Goal: Transaction & Acquisition: Purchase product/service

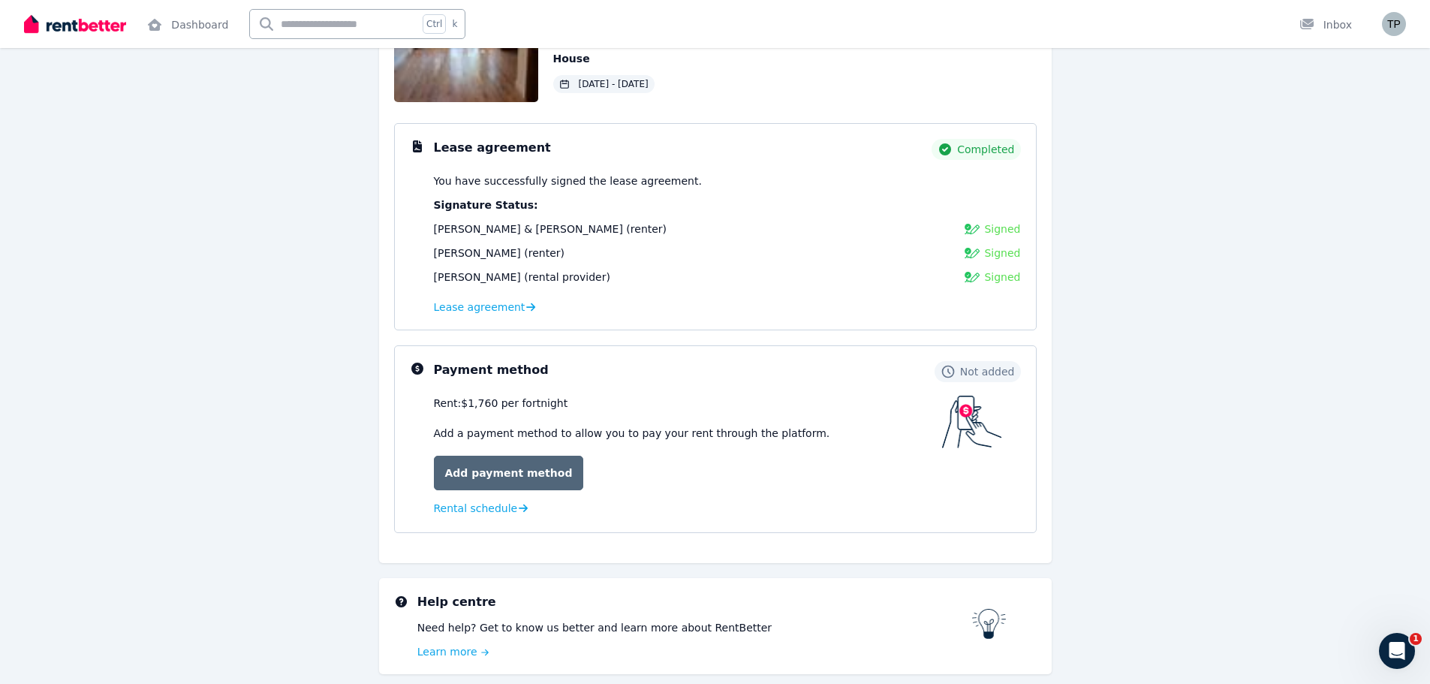
click at [519, 478] on link "Add payment method" at bounding box center [509, 473] width 150 height 35
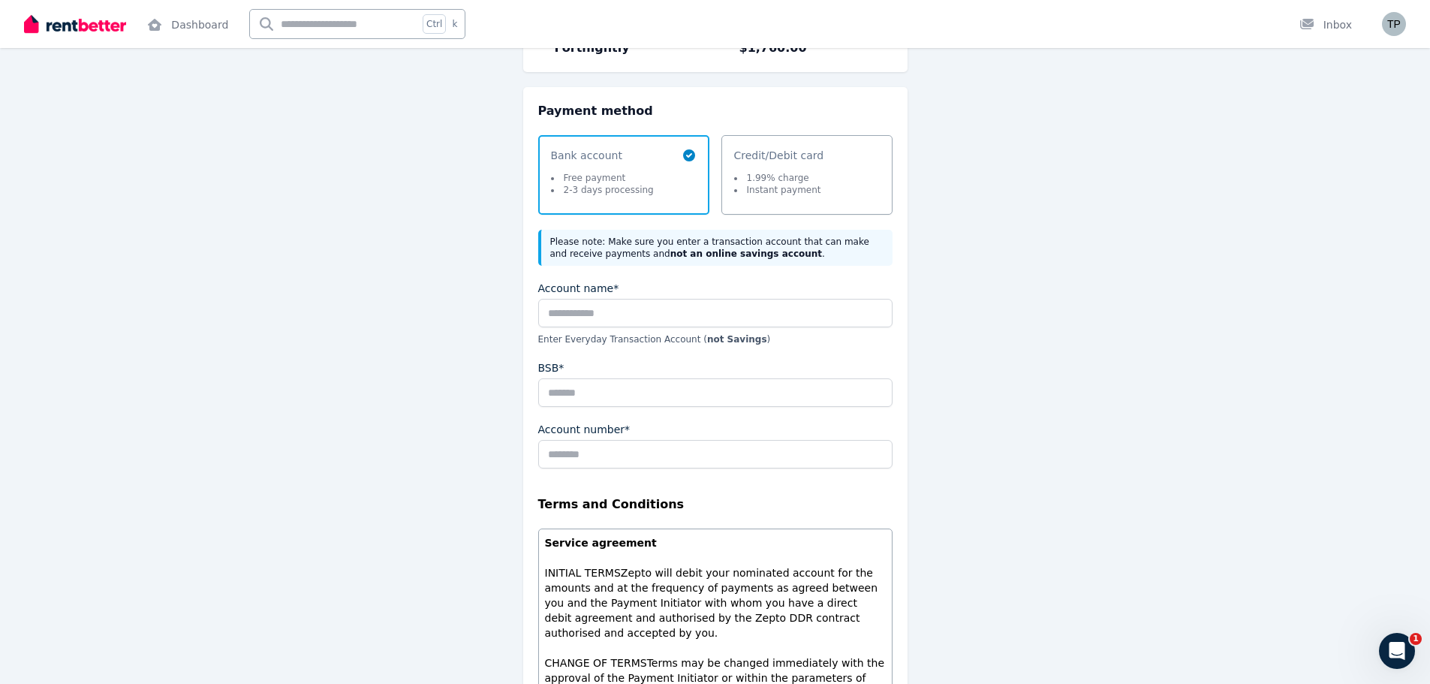
scroll to position [150, 0]
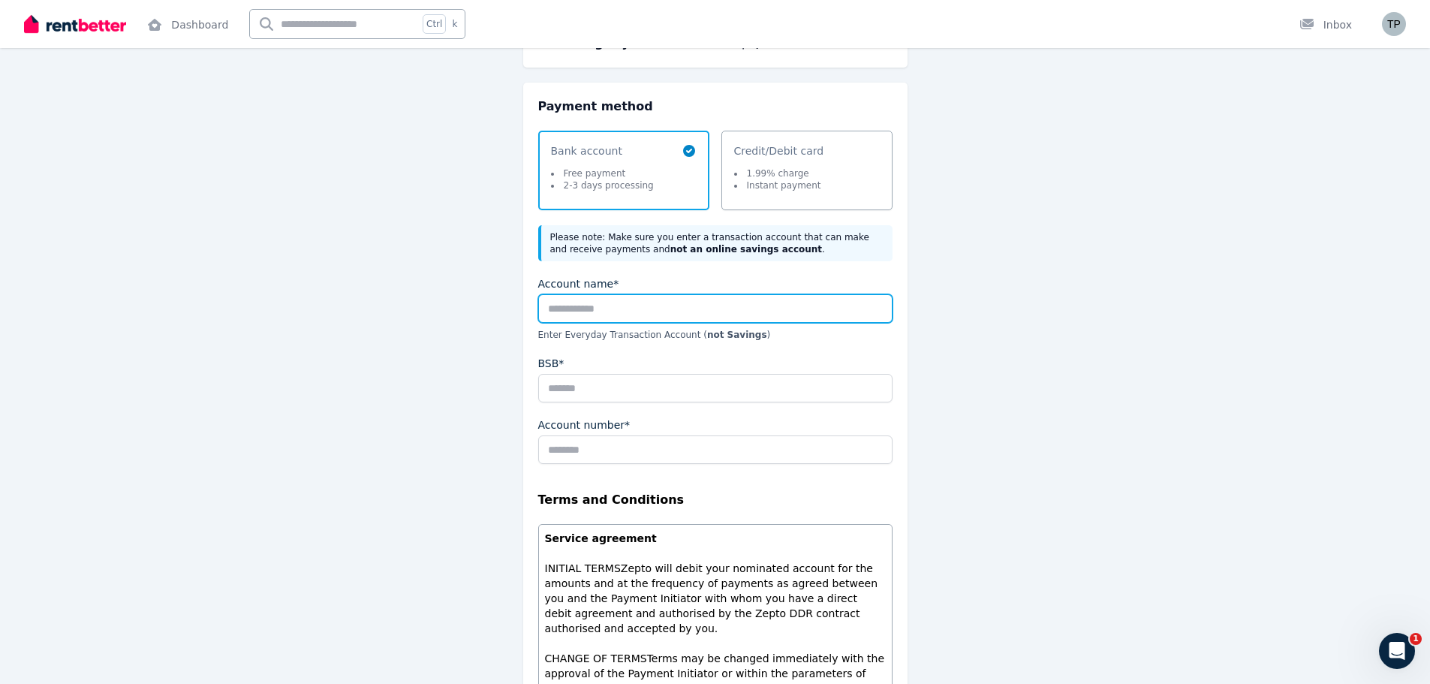
click at [562, 309] on input "Account name*" at bounding box center [715, 308] width 354 height 29
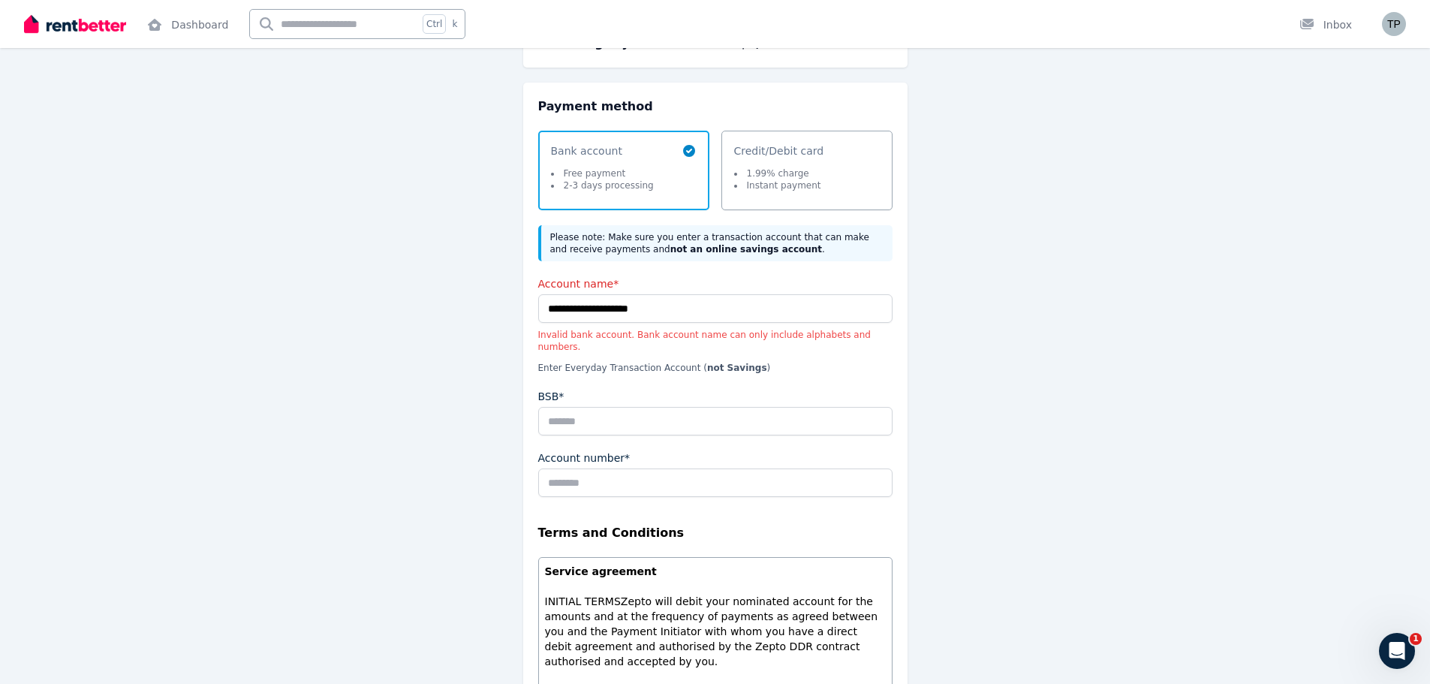
click at [743, 272] on div "**********" at bounding box center [715, 511] width 384 height 857
click at [579, 306] on input "**********" at bounding box center [715, 308] width 354 height 29
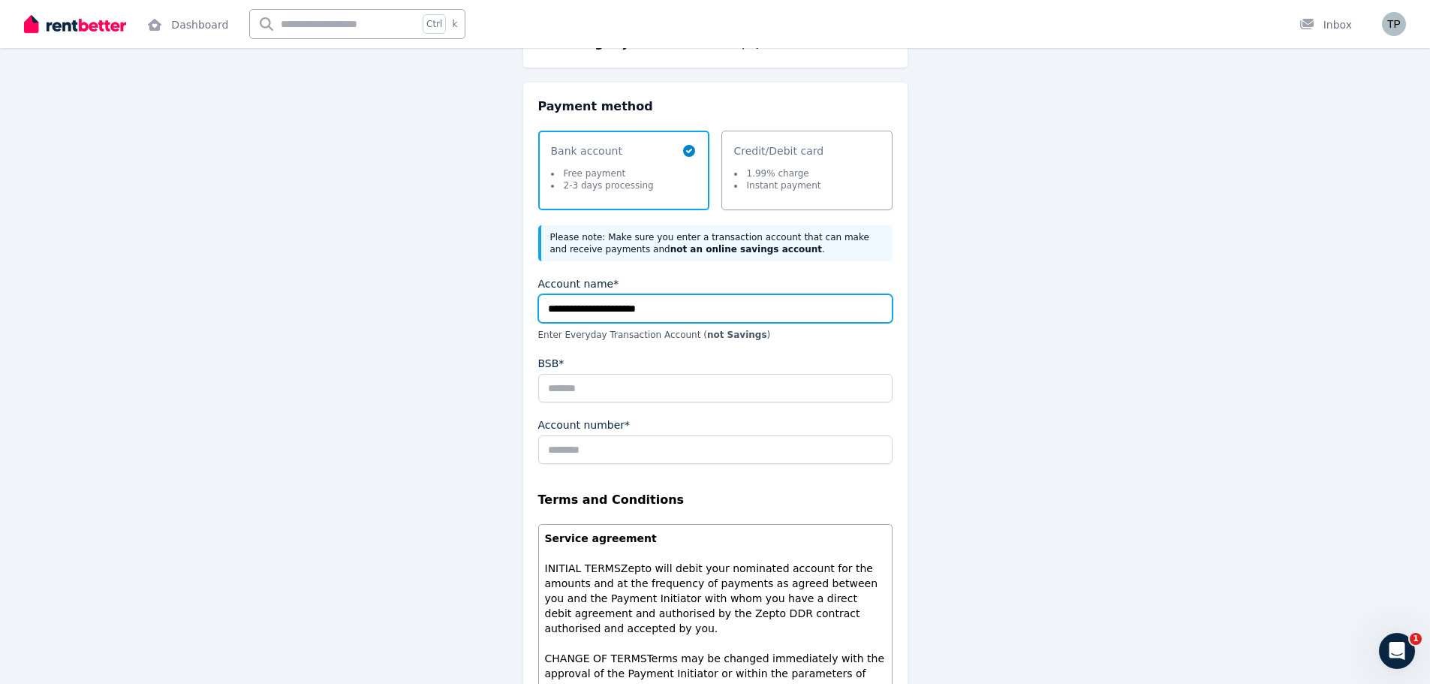
type input "**********"
click at [781, 336] on p "Enter Everyday Transaction Account ( not Savings )" at bounding box center [715, 335] width 354 height 12
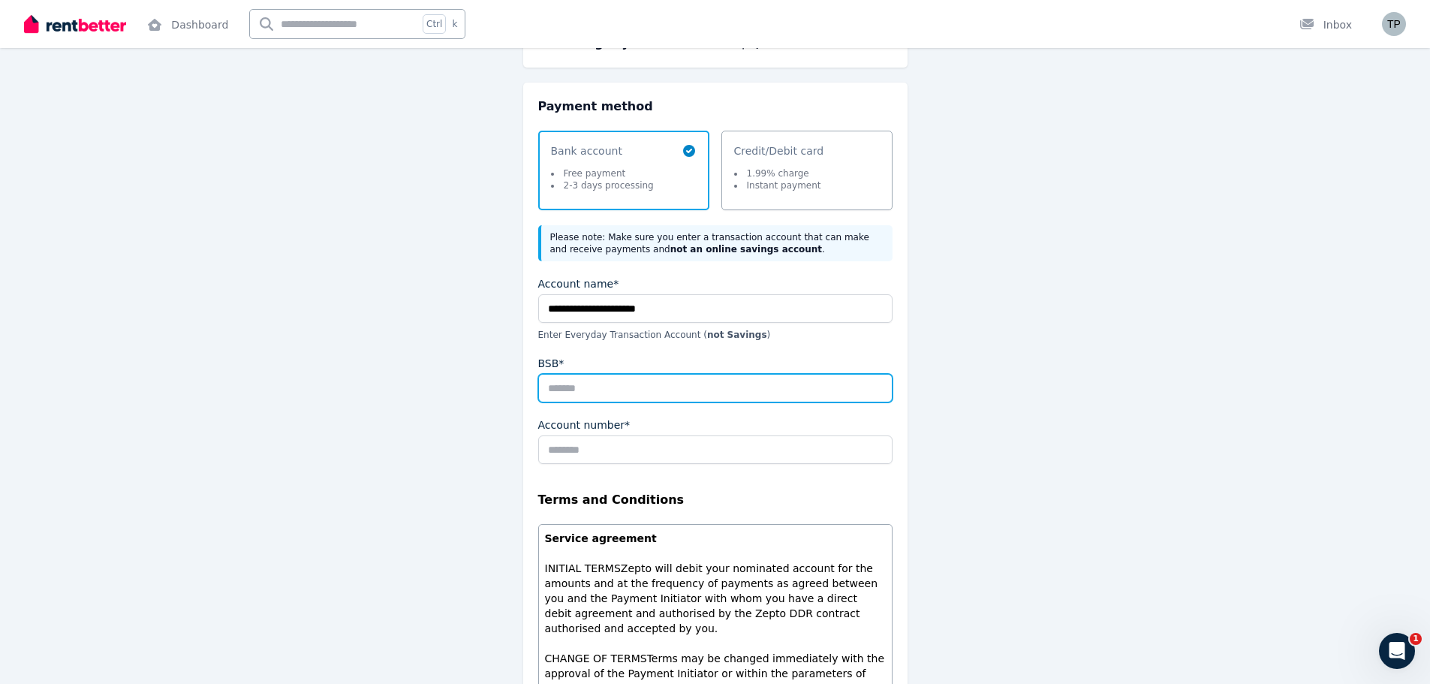
click at [559, 393] on input "BSB*" at bounding box center [715, 388] width 354 height 29
type input "******"
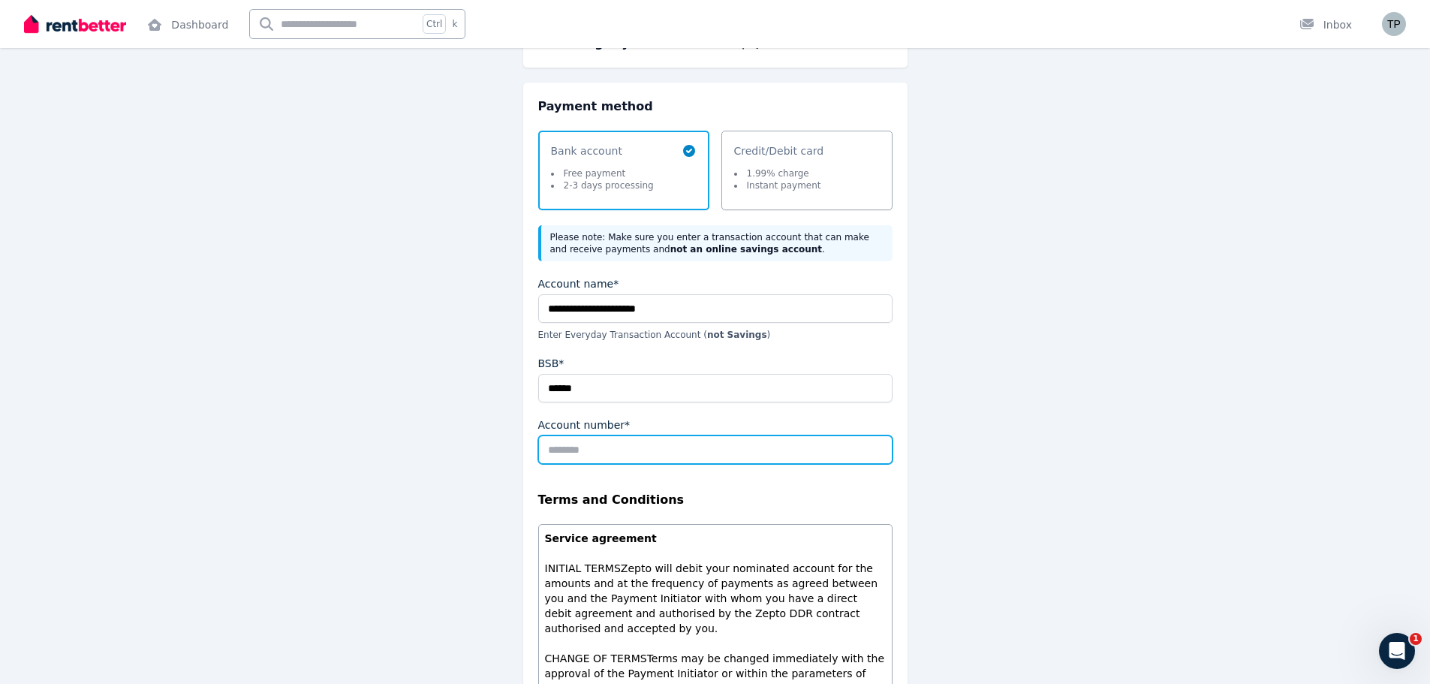
click at [577, 448] on input "Account number*" at bounding box center [715, 449] width 354 height 29
type input "*********"
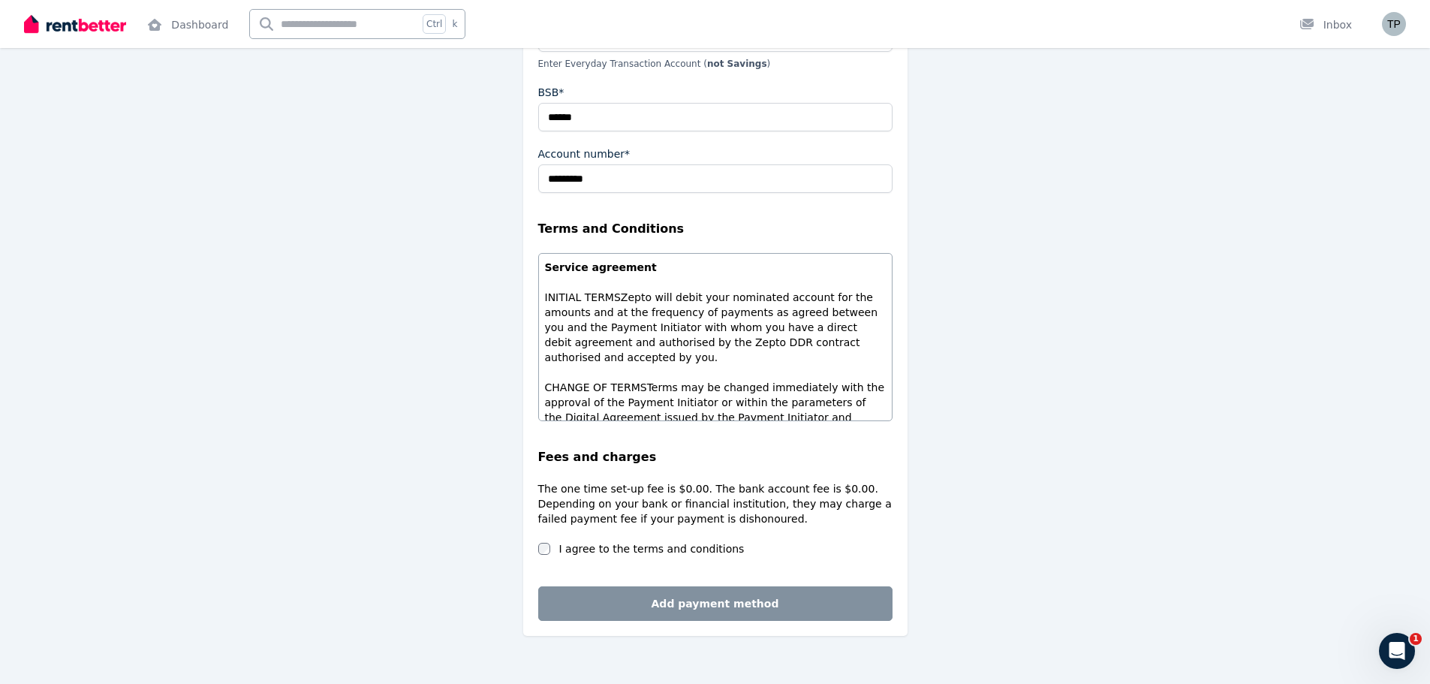
scroll to position [442, 0]
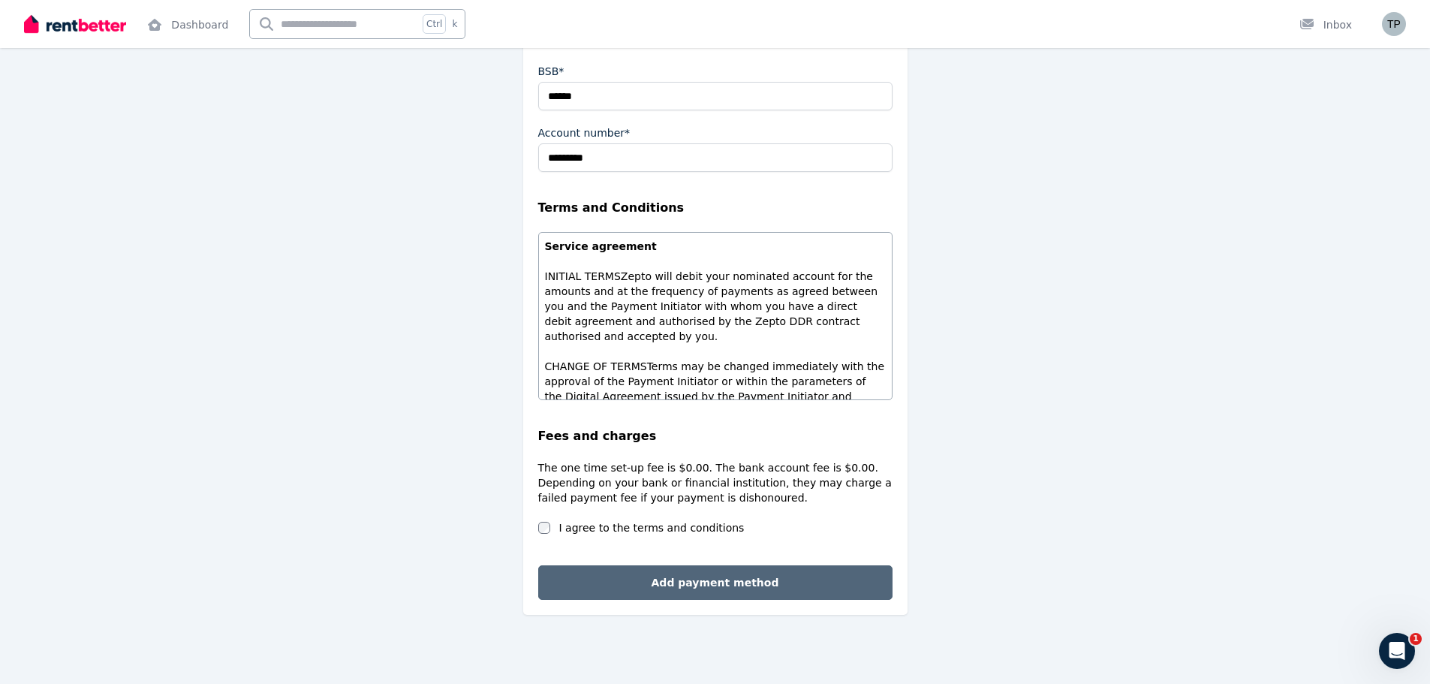
click at [689, 583] on button "Add payment method" at bounding box center [715, 582] width 354 height 35
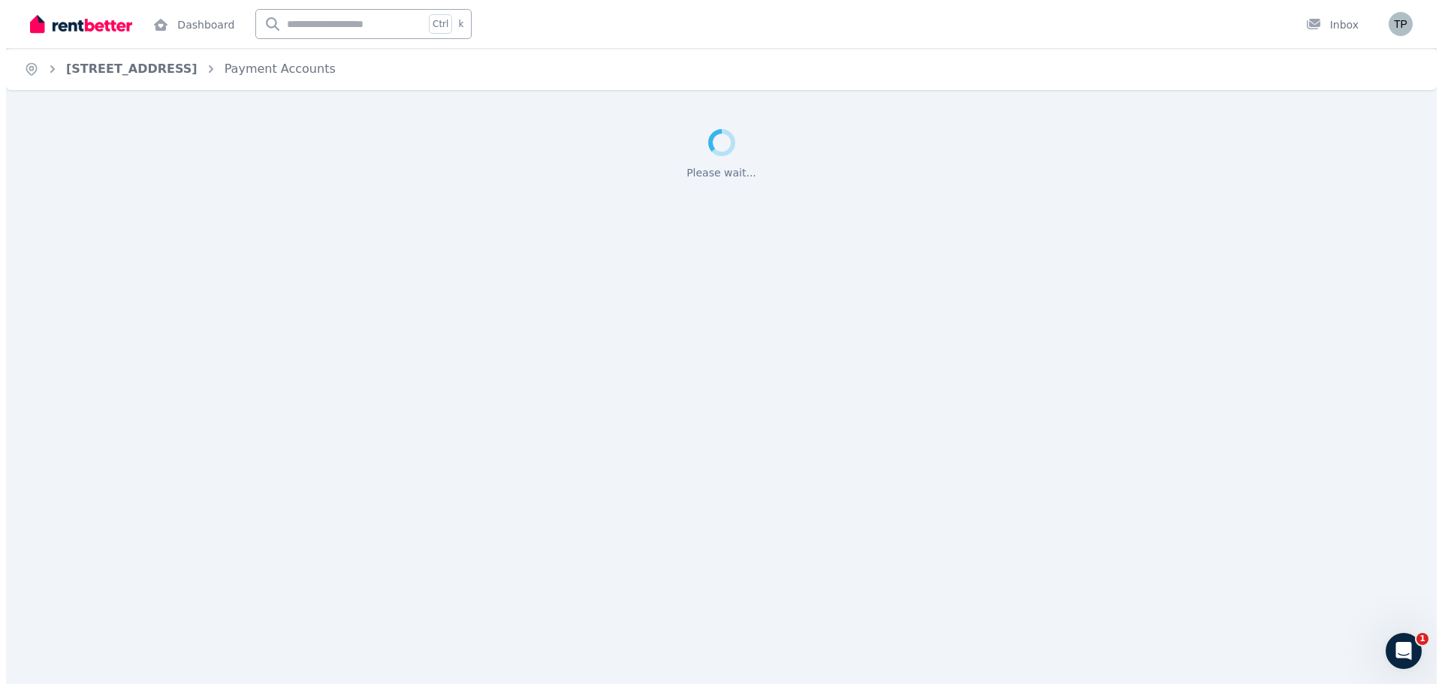
scroll to position [0, 0]
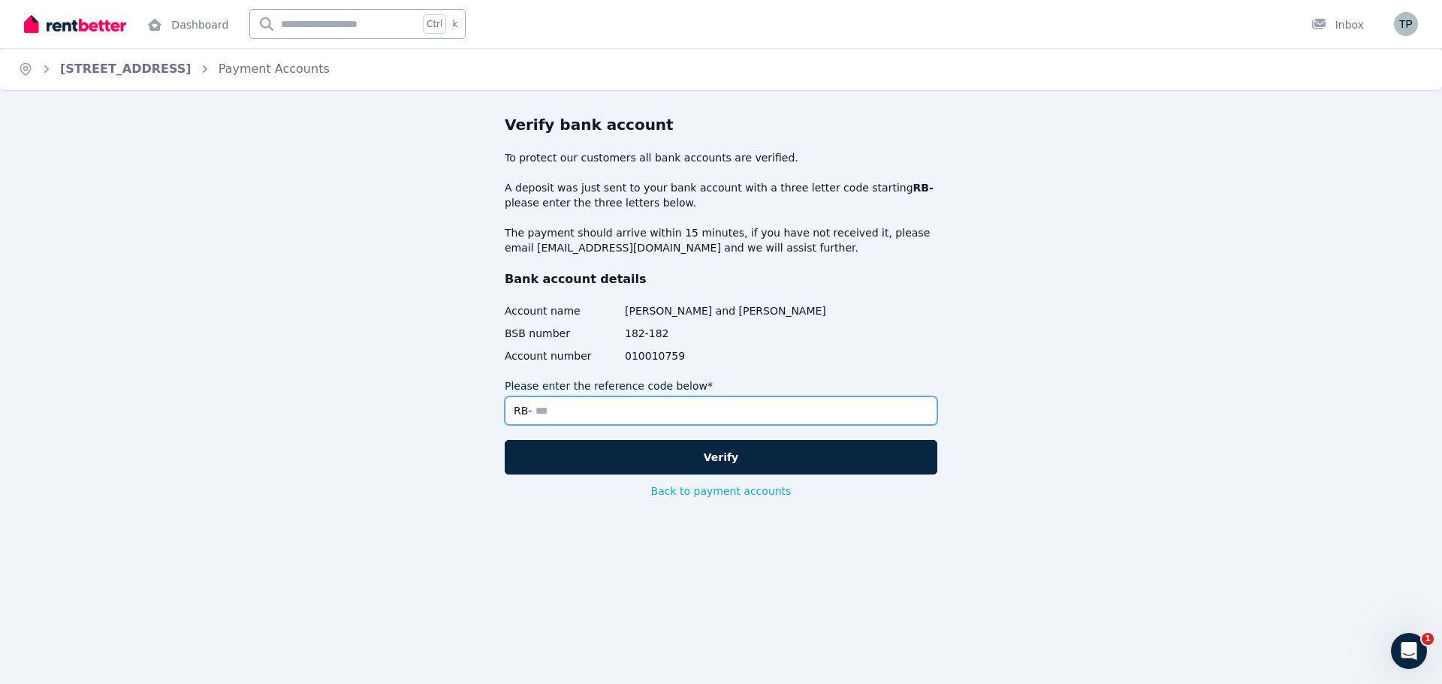
click at [560, 415] on input "Please enter the reference code below*" at bounding box center [721, 410] width 432 height 29
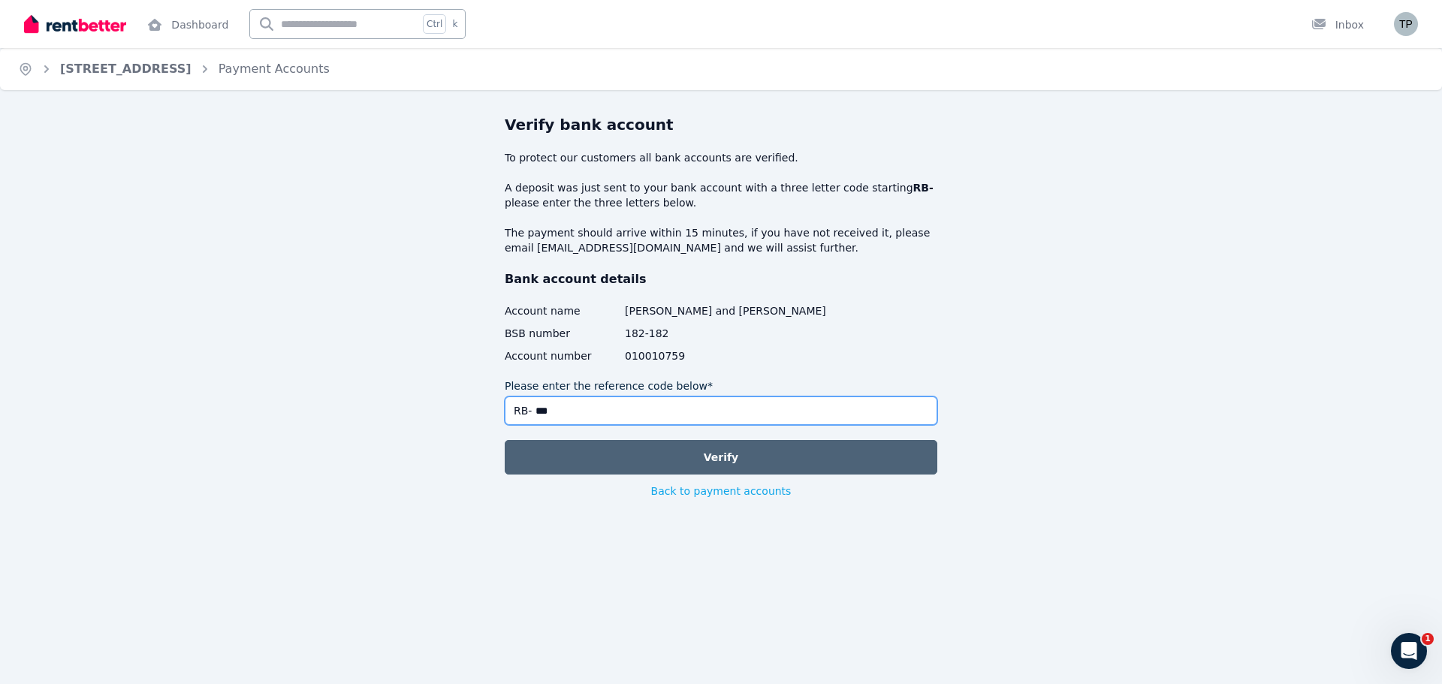
type input "***"
click at [668, 460] on button "Verify" at bounding box center [721, 457] width 432 height 35
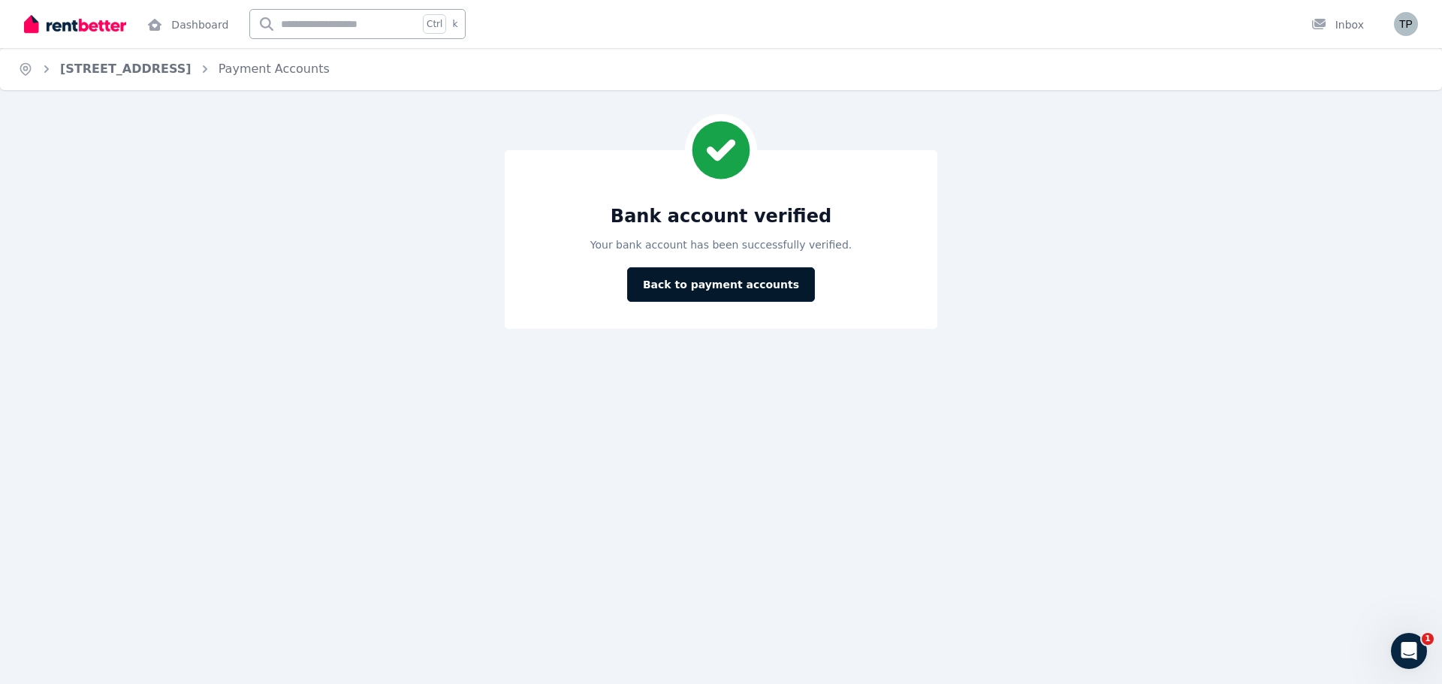
click at [702, 286] on button "Back to payment accounts" at bounding box center [721, 284] width 188 height 35
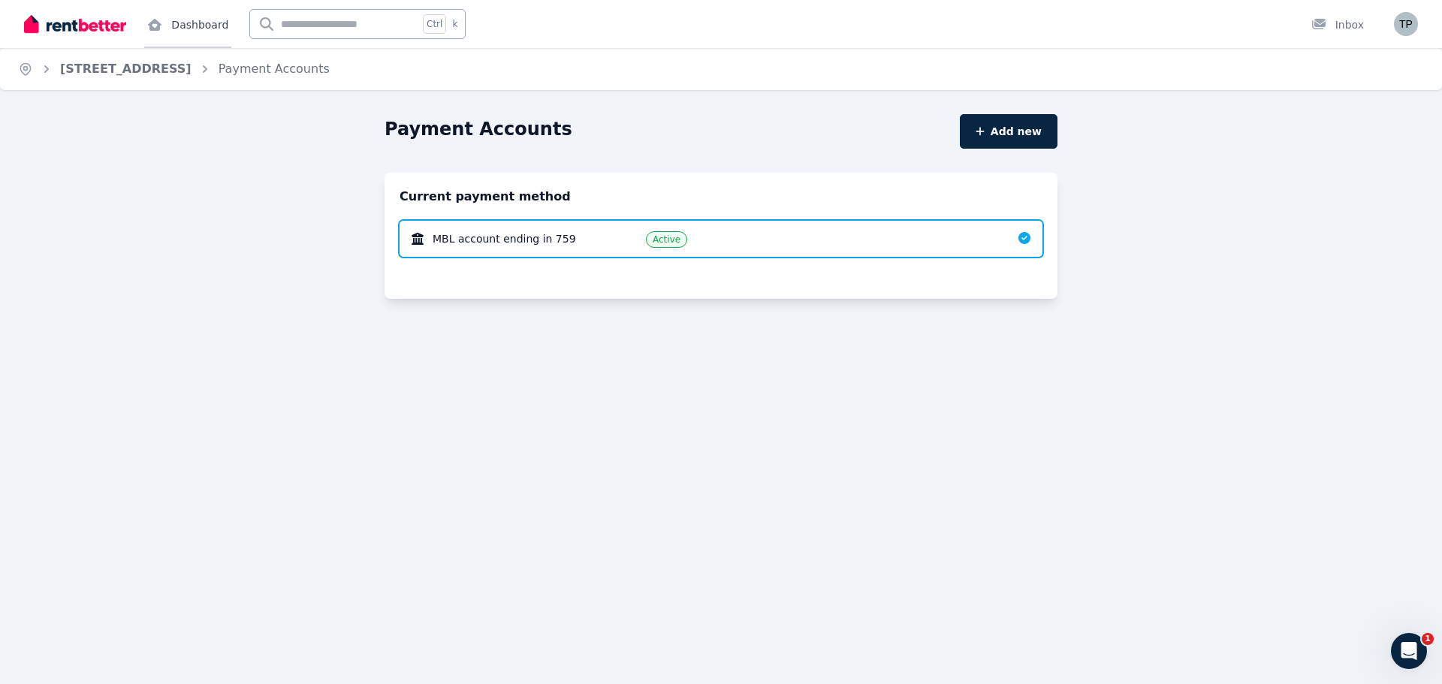
click at [196, 14] on link "Dashboard" at bounding box center [187, 24] width 87 height 48
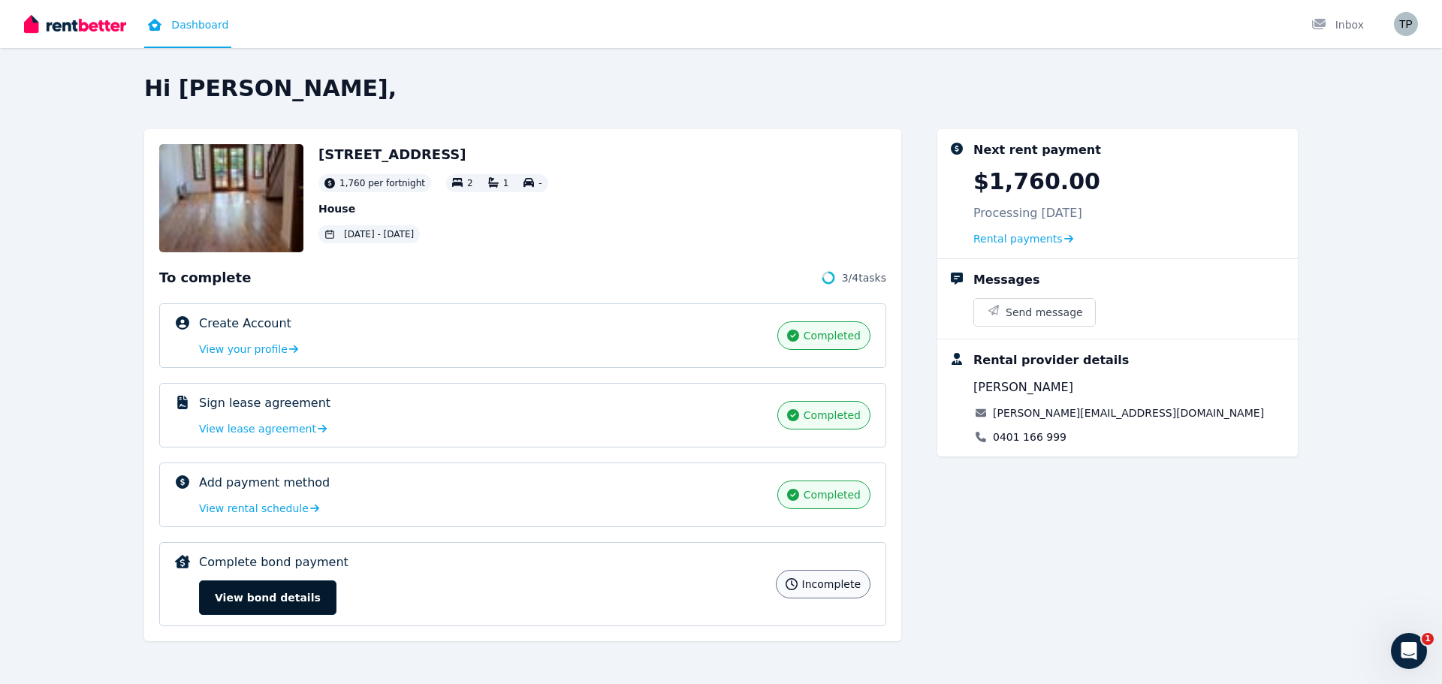
click at [241, 597] on button "View bond details" at bounding box center [267, 597] width 137 height 35
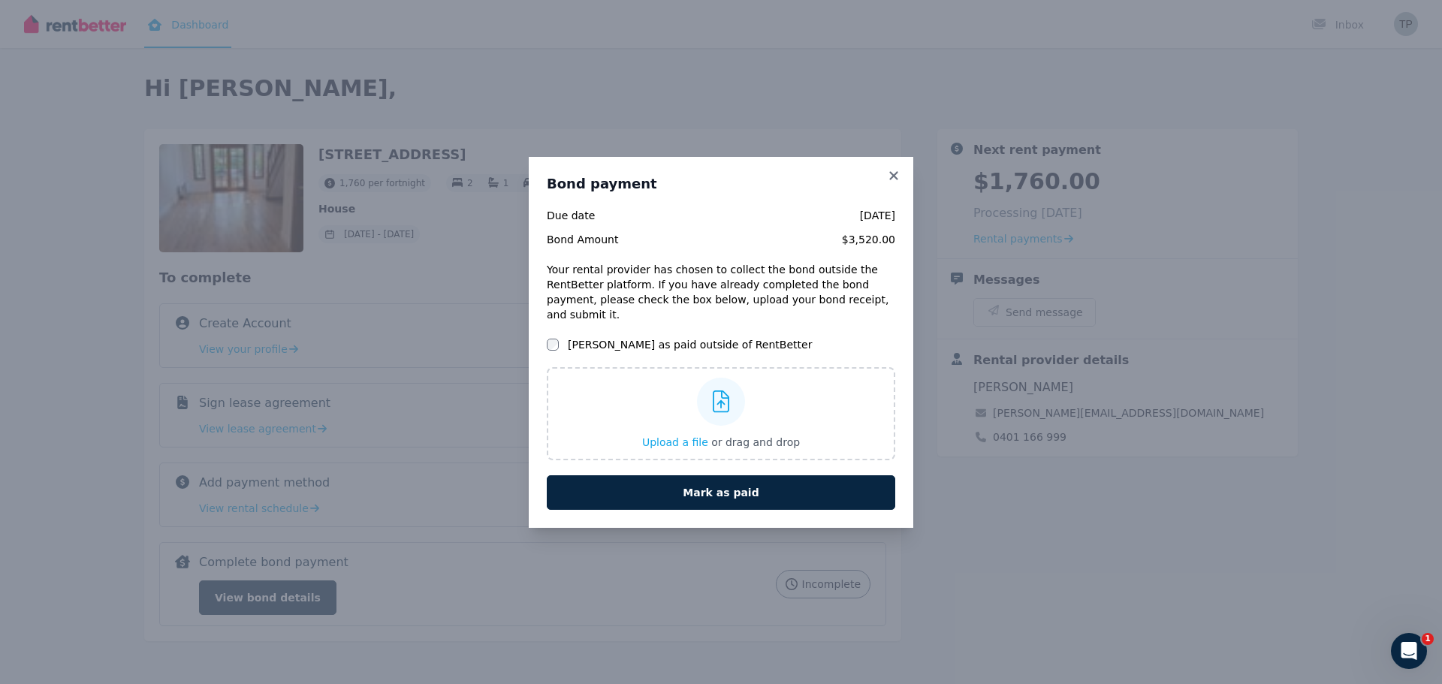
click at [891, 190] on h3 "Bond payment" at bounding box center [721, 184] width 348 height 18
click at [892, 179] on icon at bounding box center [893, 175] width 8 height 8
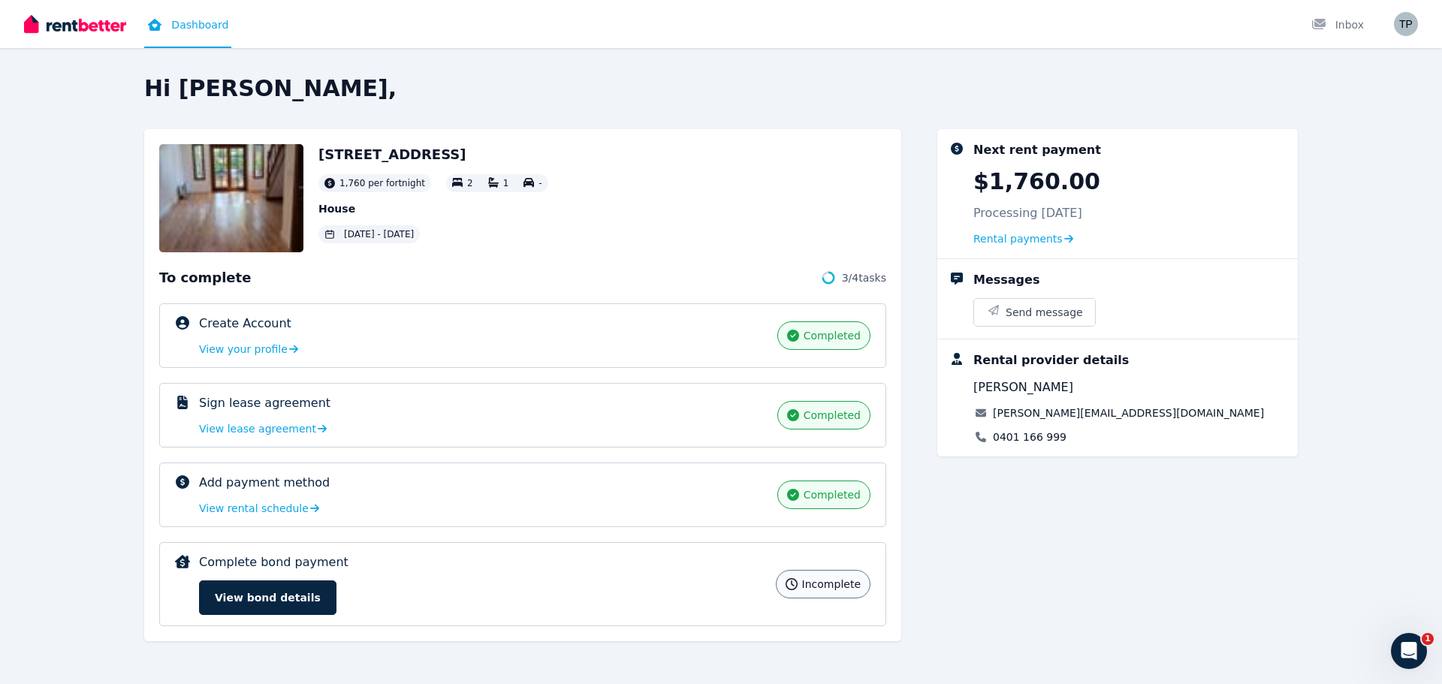
click at [190, 23] on link "Dashboard" at bounding box center [187, 24] width 87 height 48
click at [272, 596] on button "View bond details" at bounding box center [267, 597] width 137 height 35
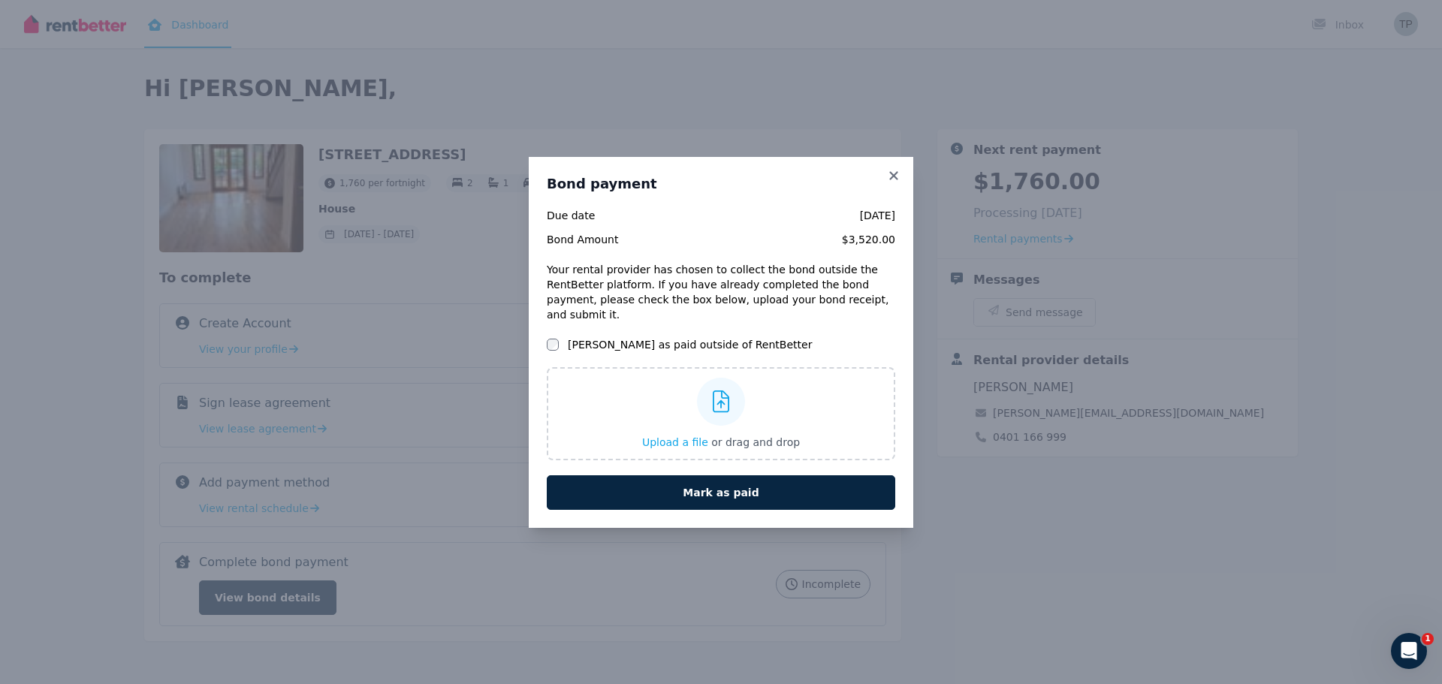
click at [889, 172] on div "Bond payment Due date 25 Aug 2025 Bond Amount $3,520.00 Your rental provider ha…" at bounding box center [721, 342] width 384 height 371
click at [893, 180] on icon at bounding box center [893, 176] width 15 height 14
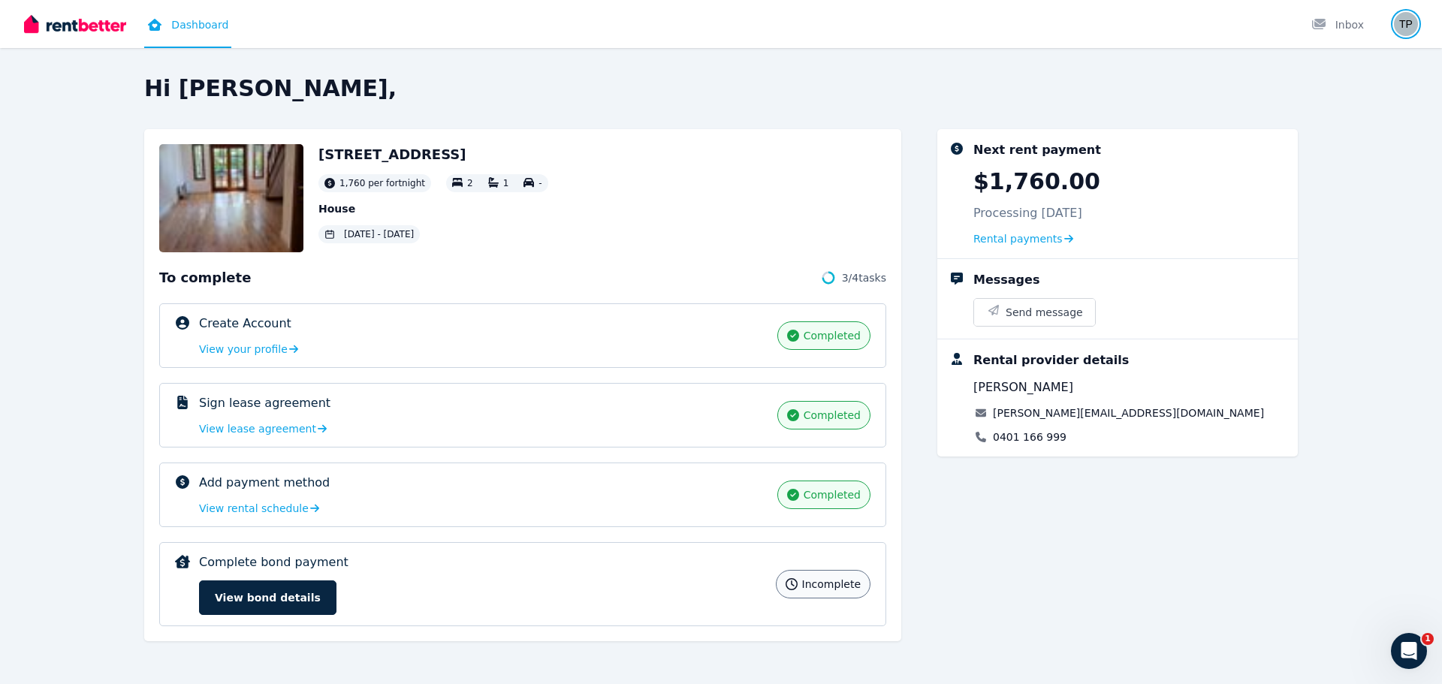
click at [1403, 24] on img "button" at bounding box center [1406, 24] width 24 height 24
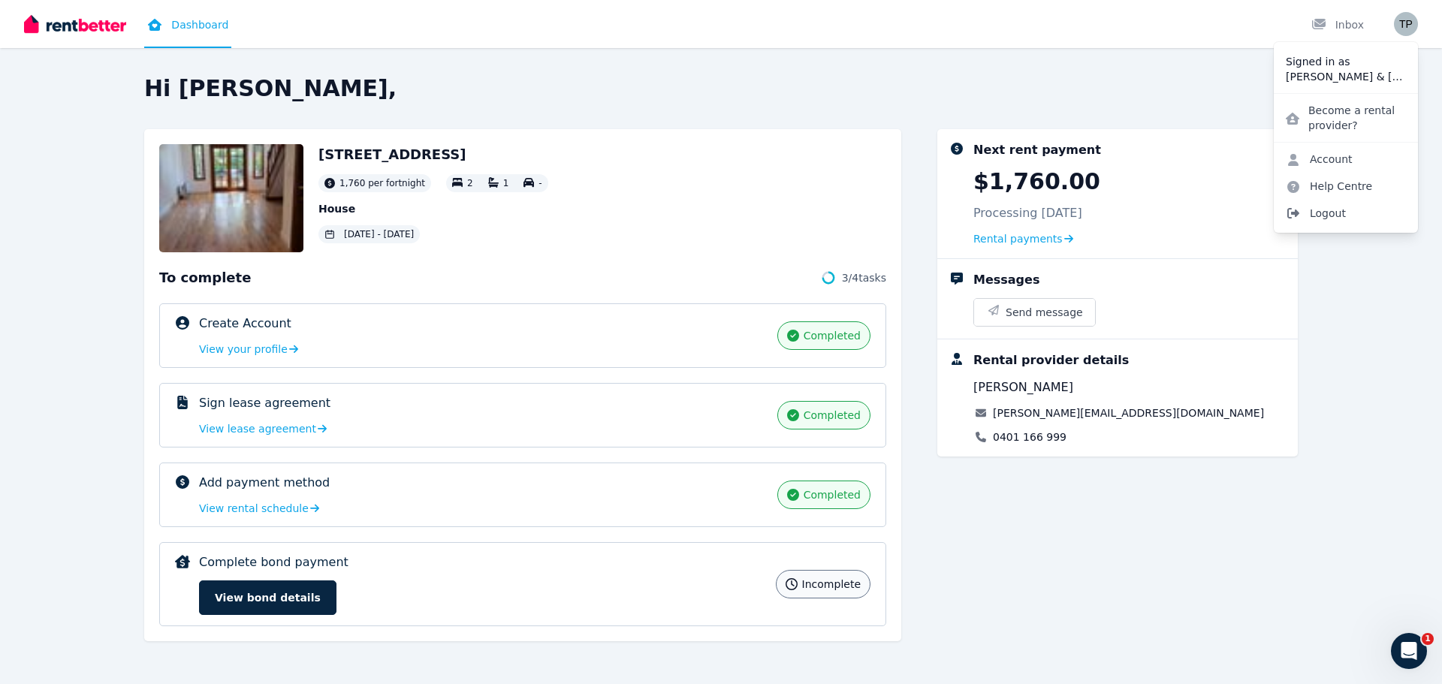
click at [1337, 215] on span "Logout" at bounding box center [1345, 213] width 144 height 27
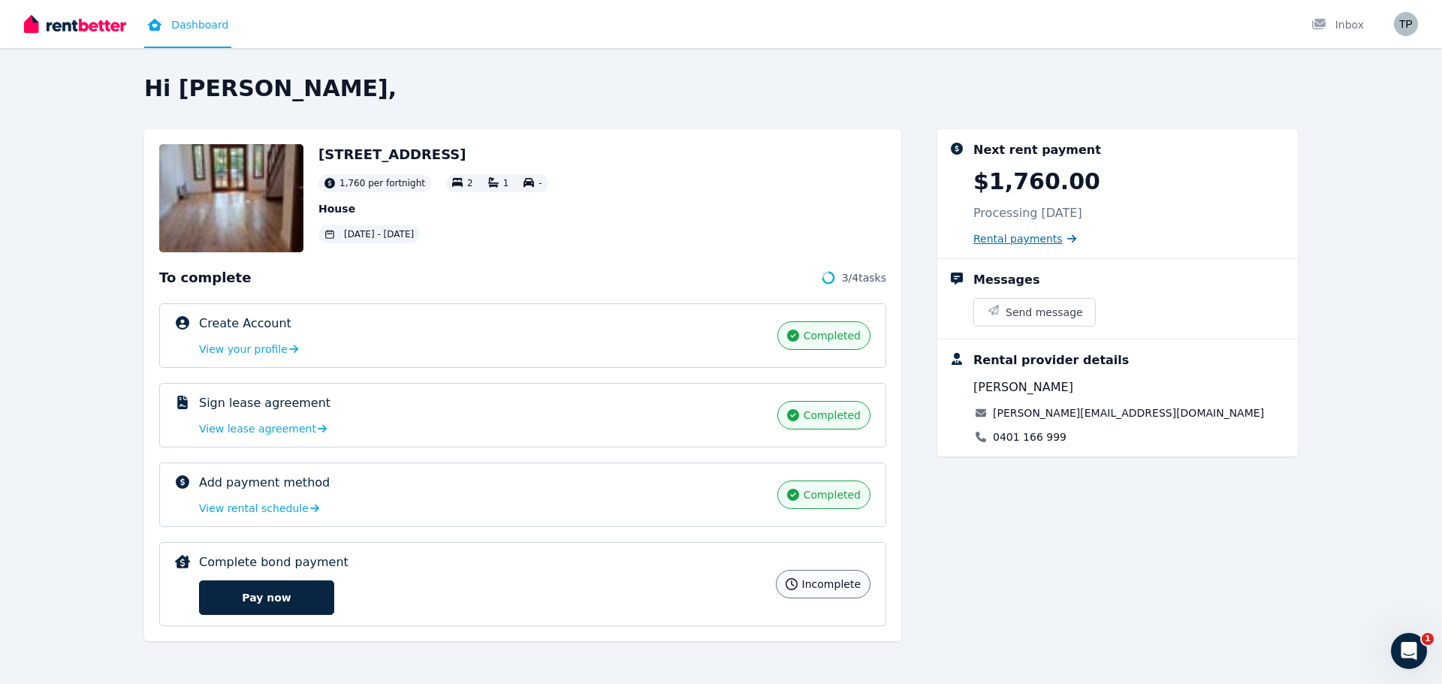
click at [1005, 245] on span "Rental payments" at bounding box center [1017, 238] width 89 height 15
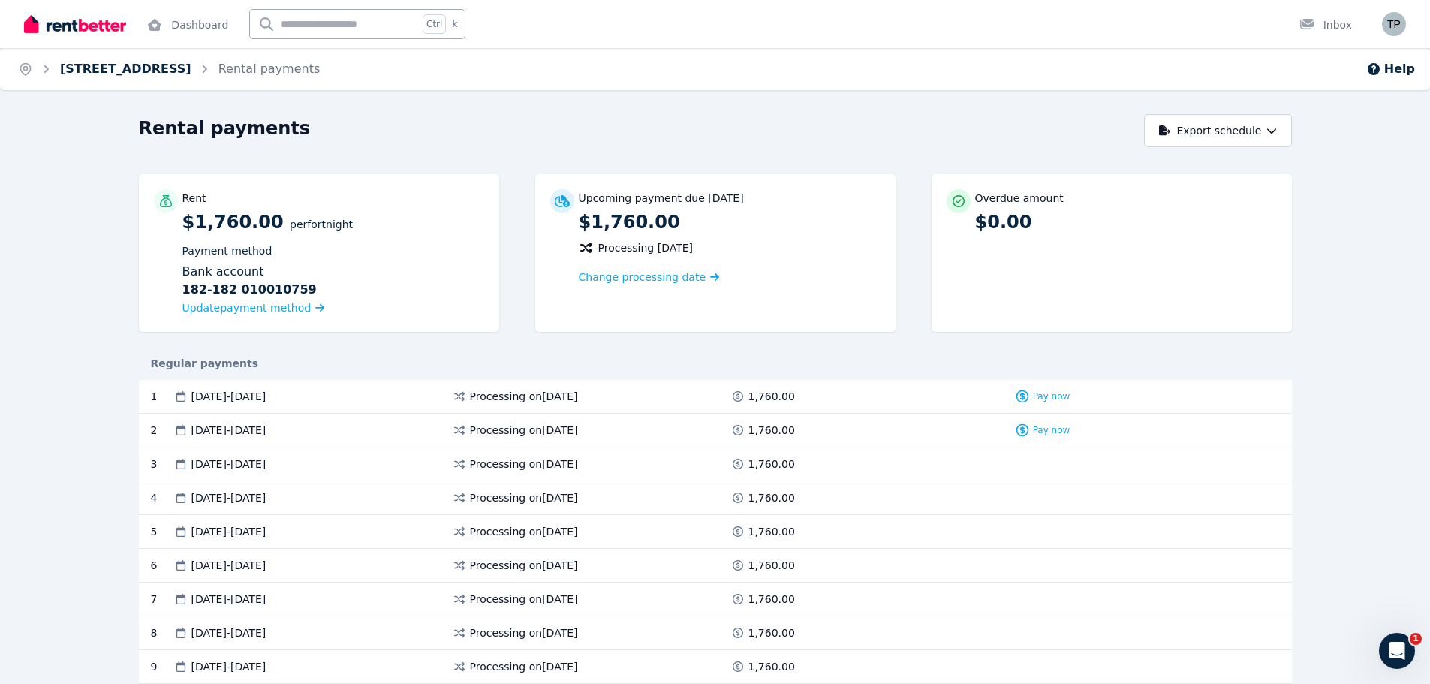
click at [137, 74] on link "[STREET_ADDRESS]" at bounding box center [125, 69] width 131 height 14
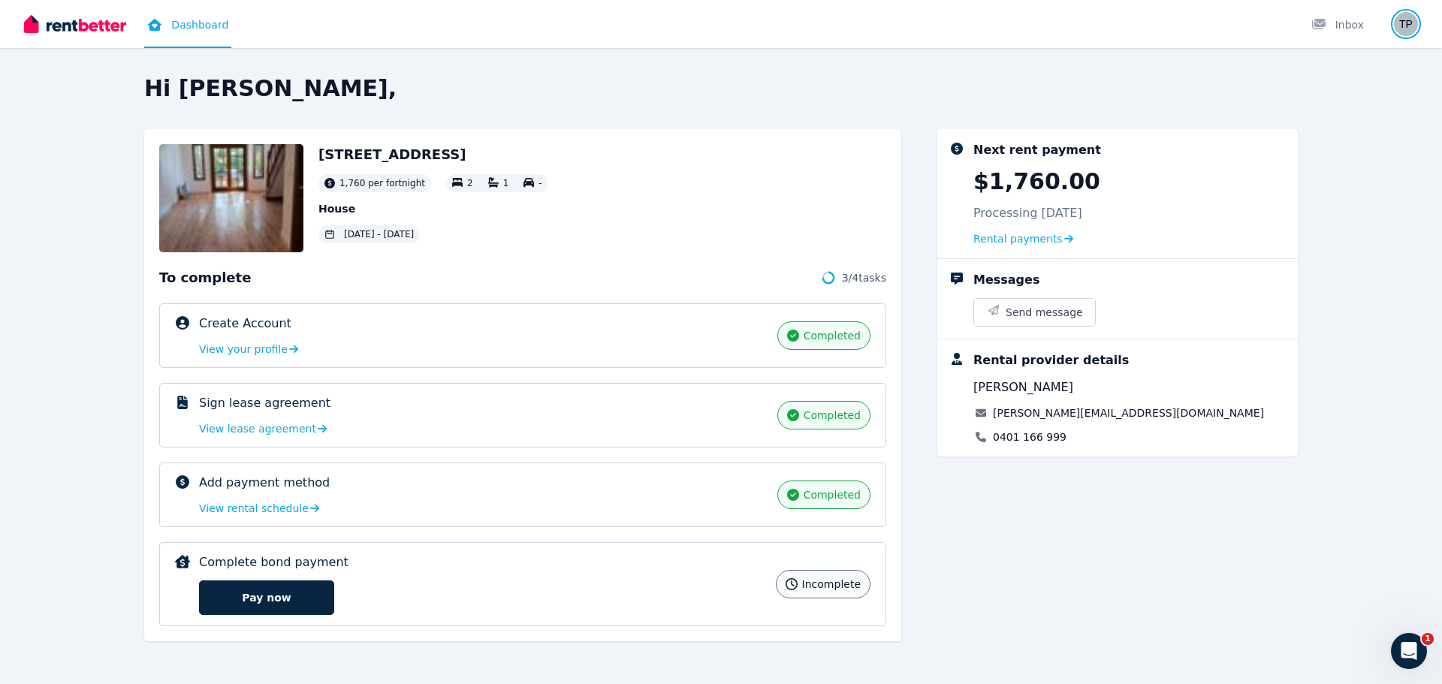
click at [1409, 26] on img "button" at bounding box center [1406, 24] width 24 height 24
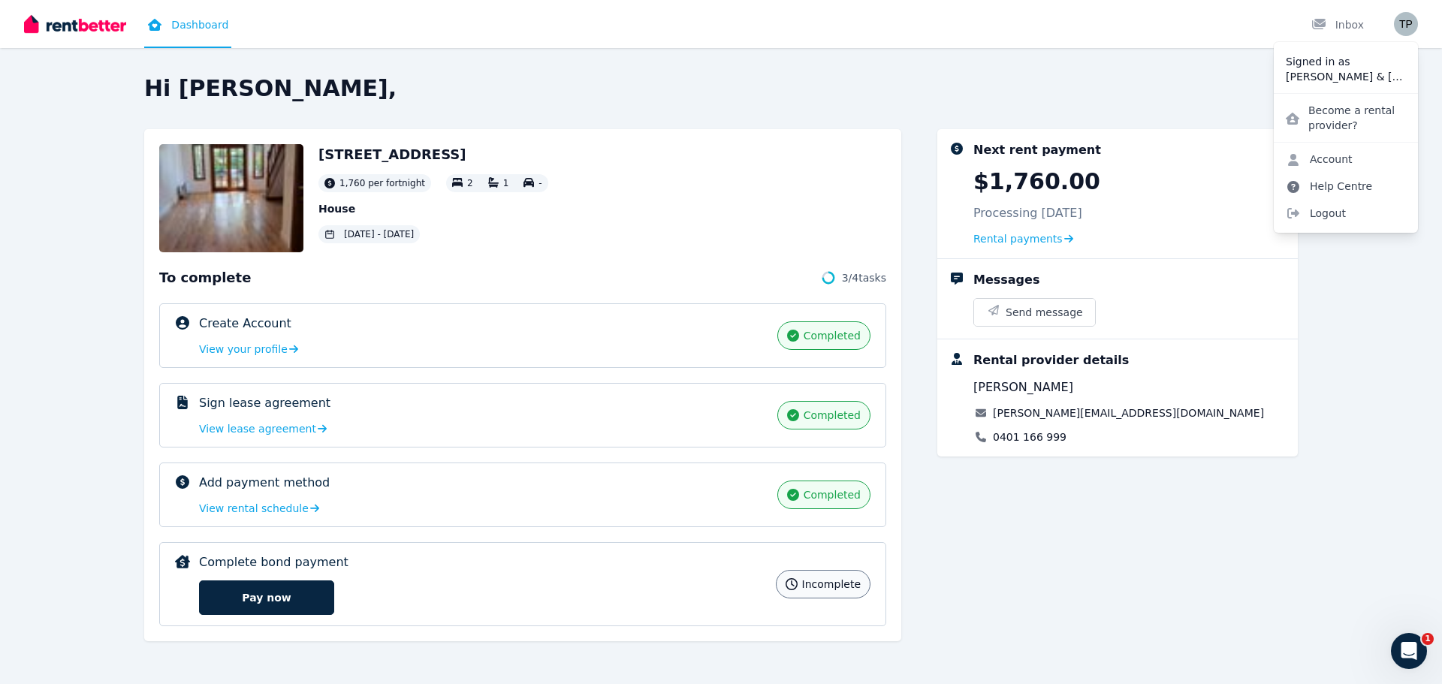
click at [1345, 182] on link "Help Centre" at bounding box center [1328, 186] width 110 height 27
click at [1324, 188] on link "Help Centre" at bounding box center [1328, 186] width 110 height 27
click at [1316, 184] on link "Help Centre" at bounding box center [1328, 186] width 110 height 27
click at [1289, 184] on icon at bounding box center [1293, 187] width 12 height 12
click at [1283, 513] on div "Next rent payment $1,760.00 Processing 27 Aug 2025 Rental payments Messages Sen…" at bounding box center [1117, 392] width 360 height 527
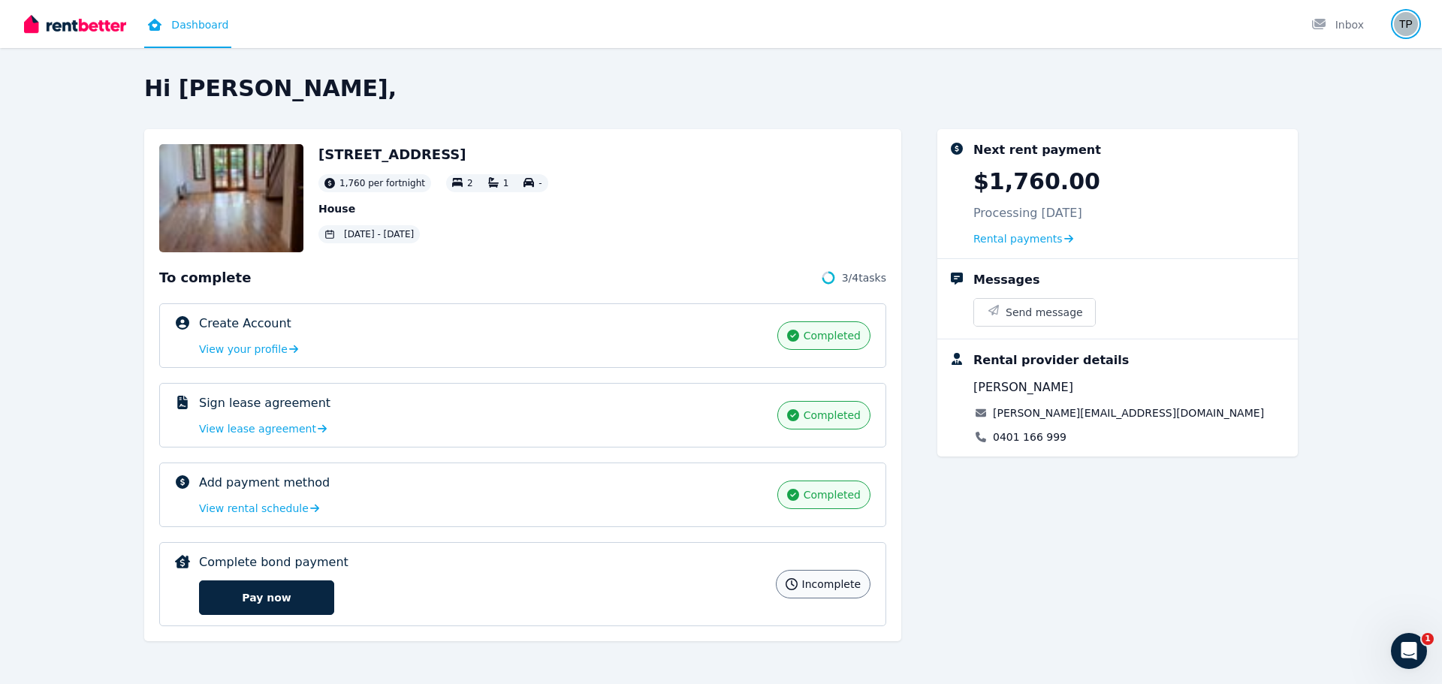
click at [1408, 22] on img "button" at bounding box center [1406, 24] width 24 height 24
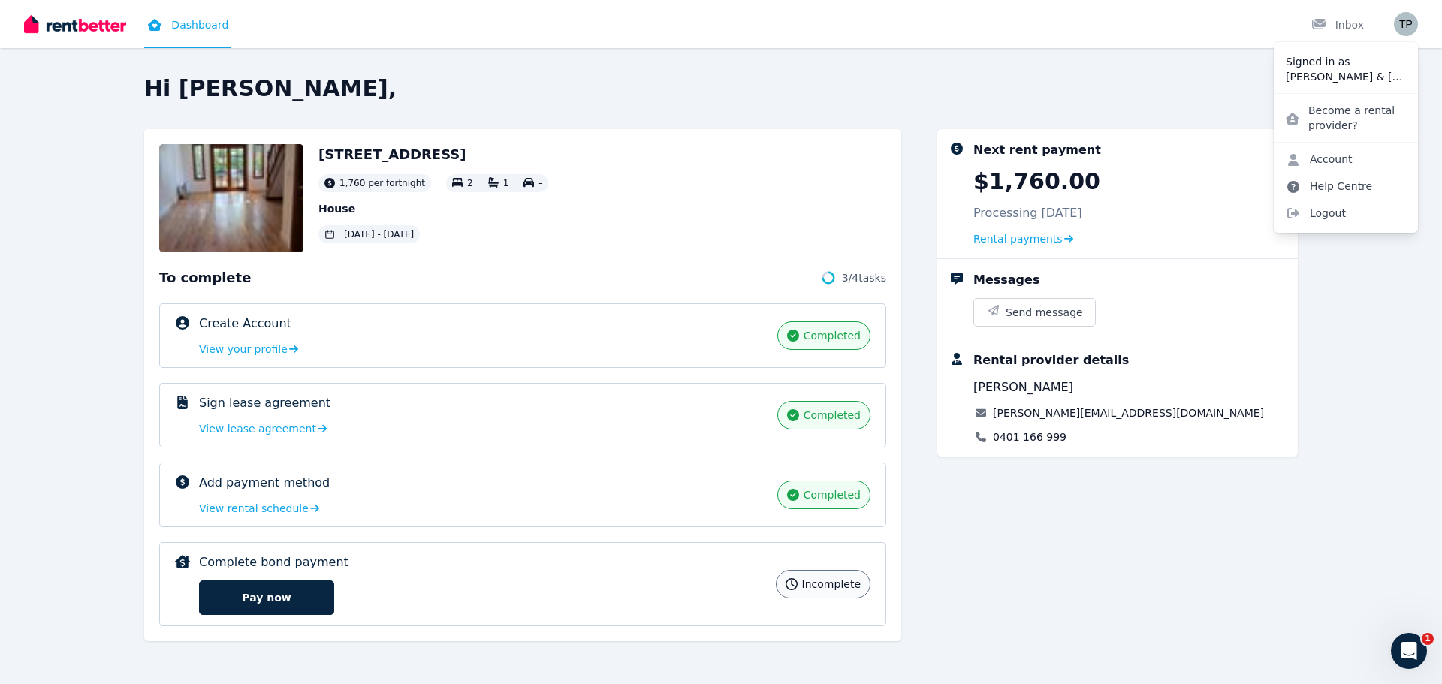
click at [1355, 180] on link "Help Centre" at bounding box center [1328, 186] width 110 height 27
click at [1314, 179] on link "Help Centre" at bounding box center [1328, 186] width 110 height 27
click at [1291, 184] on icon at bounding box center [1293, 187] width 12 height 12
click at [1397, 461] on div "Hi Tony, 38 MacKenzie St, Leichhardt 1,760 per fortnight 2 1 - House 29 Aug 202…" at bounding box center [721, 379] width 1442 height 608
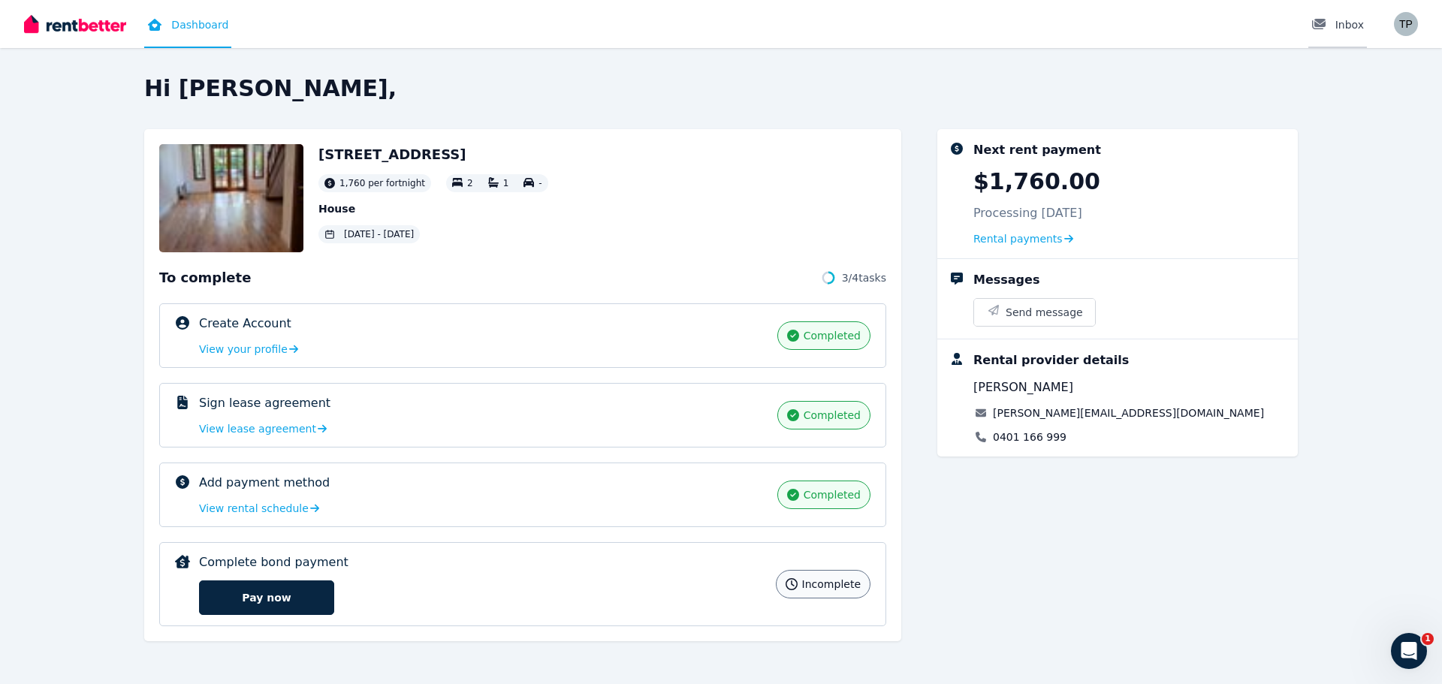
click at [1342, 31] on div "Inbox" at bounding box center [1337, 24] width 53 height 15
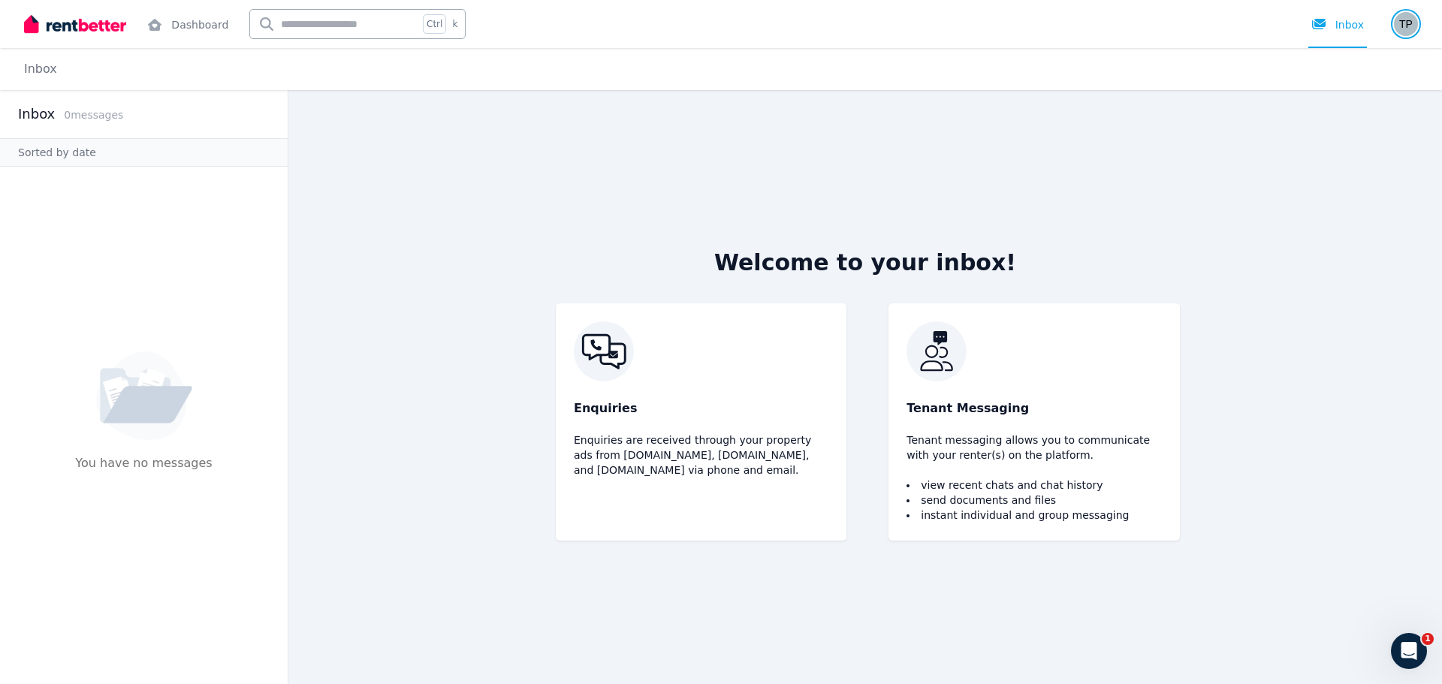
click at [1410, 20] on img "button" at bounding box center [1406, 24] width 24 height 24
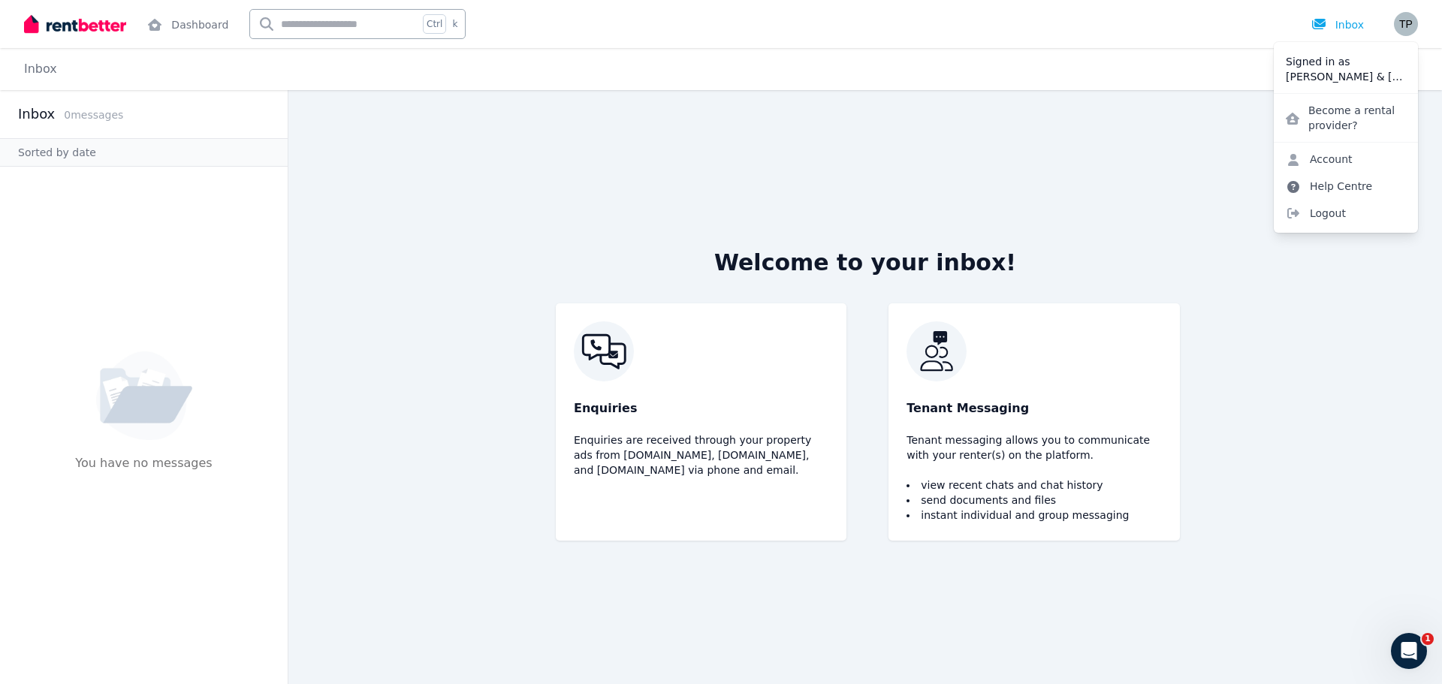
click at [1333, 185] on link "Help Centre" at bounding box center [1328, 186] width 110 height 27
click at [1290, 185] on icon at bounding box center [1293, 187] width 12 height 12
click at [1349, 188] on link "Help Centre" at bounding box center [1328, 186] width 110 height 27
click at [1407, 24] on img "button" at bounding box center [1406, 24] width 24 height 24
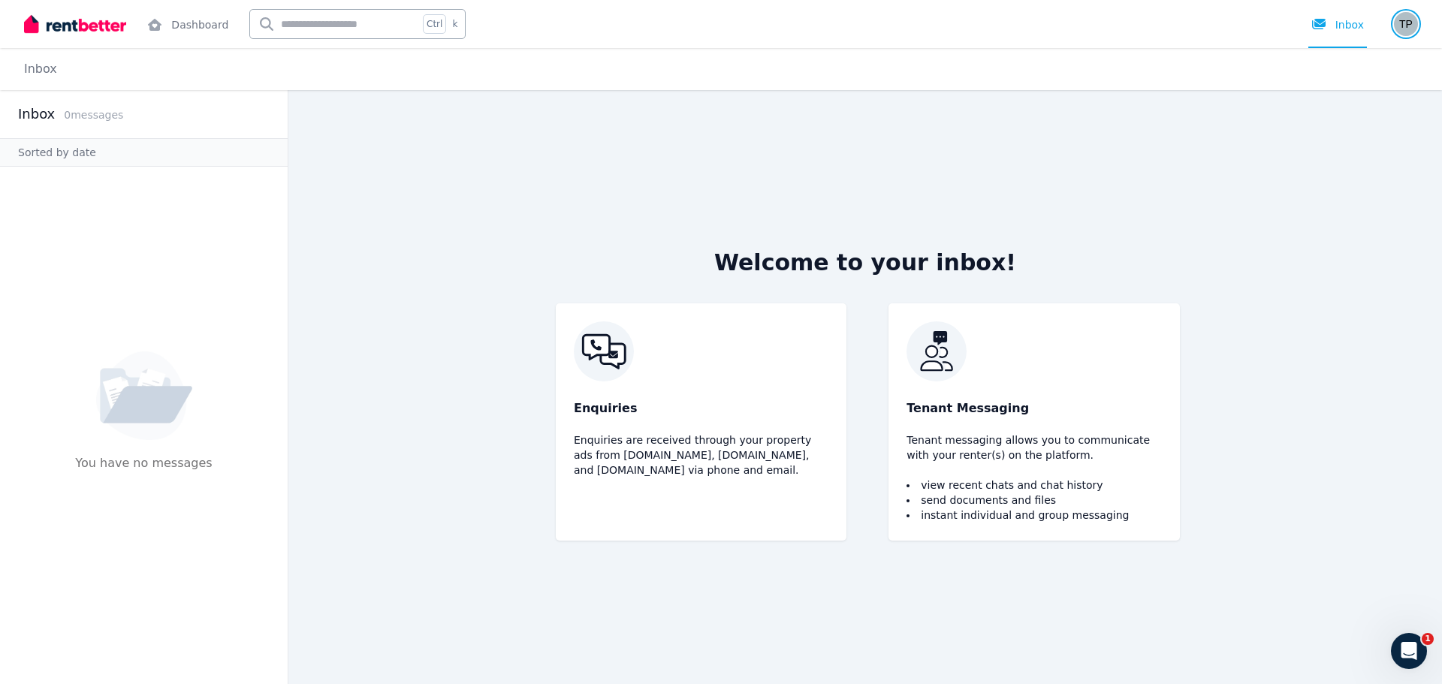
click at [1407, 24] on img "button" at bounding box center [1406, 24] width 24 height 24
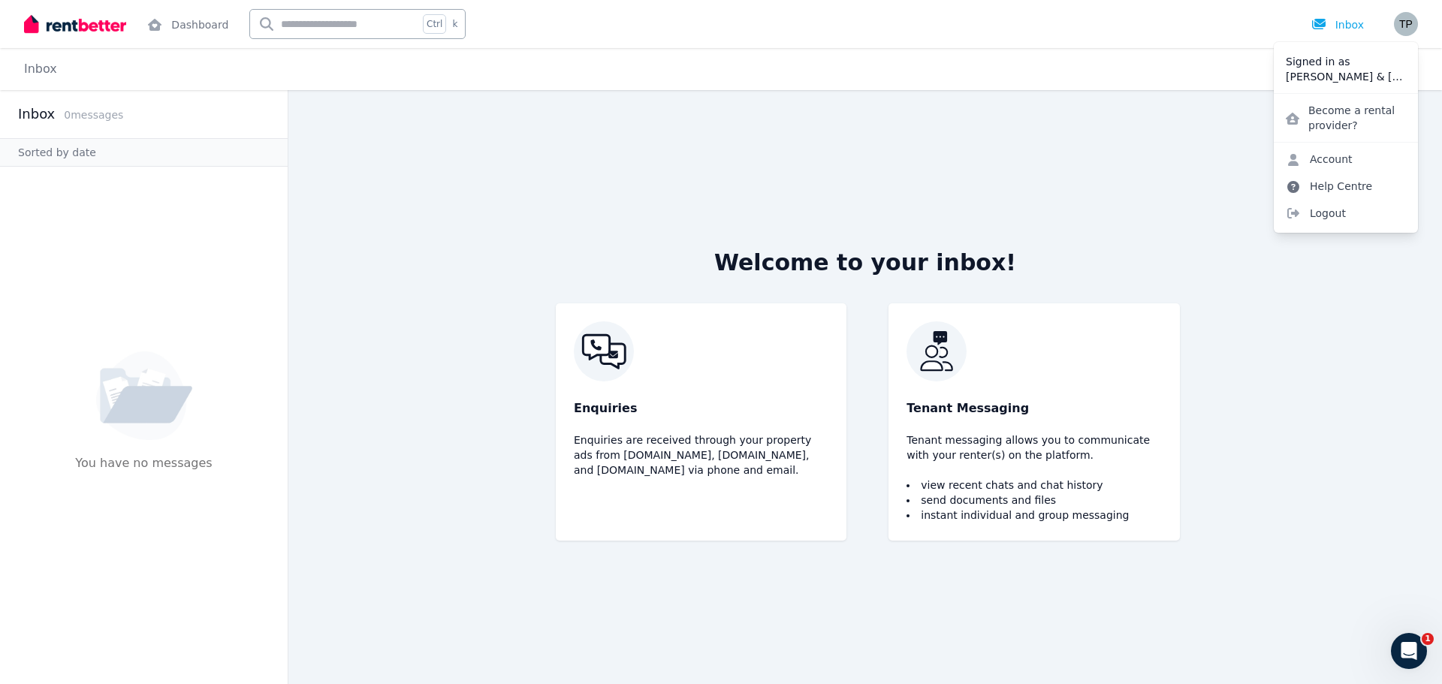
click at [1312, 183] on link "Help Centre" at bounding box center [1328, 186] width 110 height 27
click at [1327, 156] on link "Account" at bounding box center [1318, 159] width 91 height 27
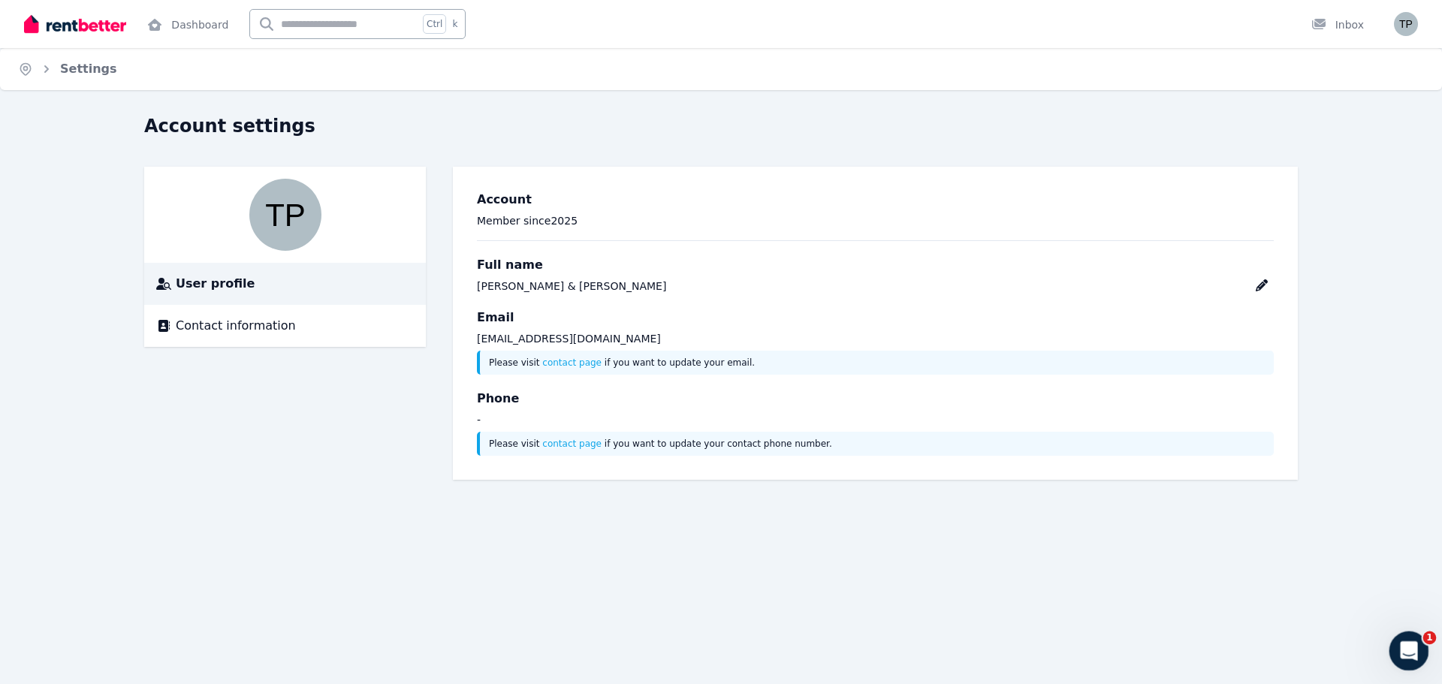
click at [1409, 645] on icon "Open Intercom Messenger" at bounding box center [1406, 649] width 25 height 25
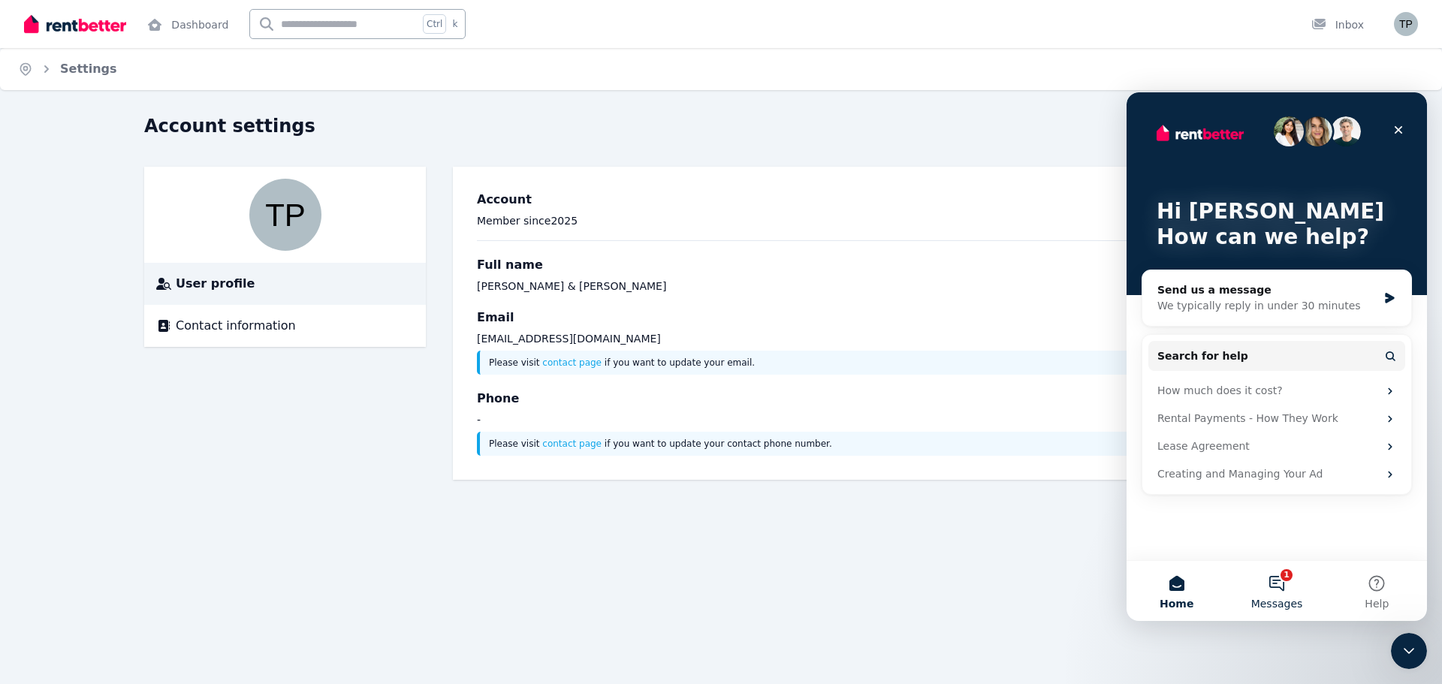
click at [1279, 592] on button "1 Messages" at bounding box center [1276, 591] width 100 height 60
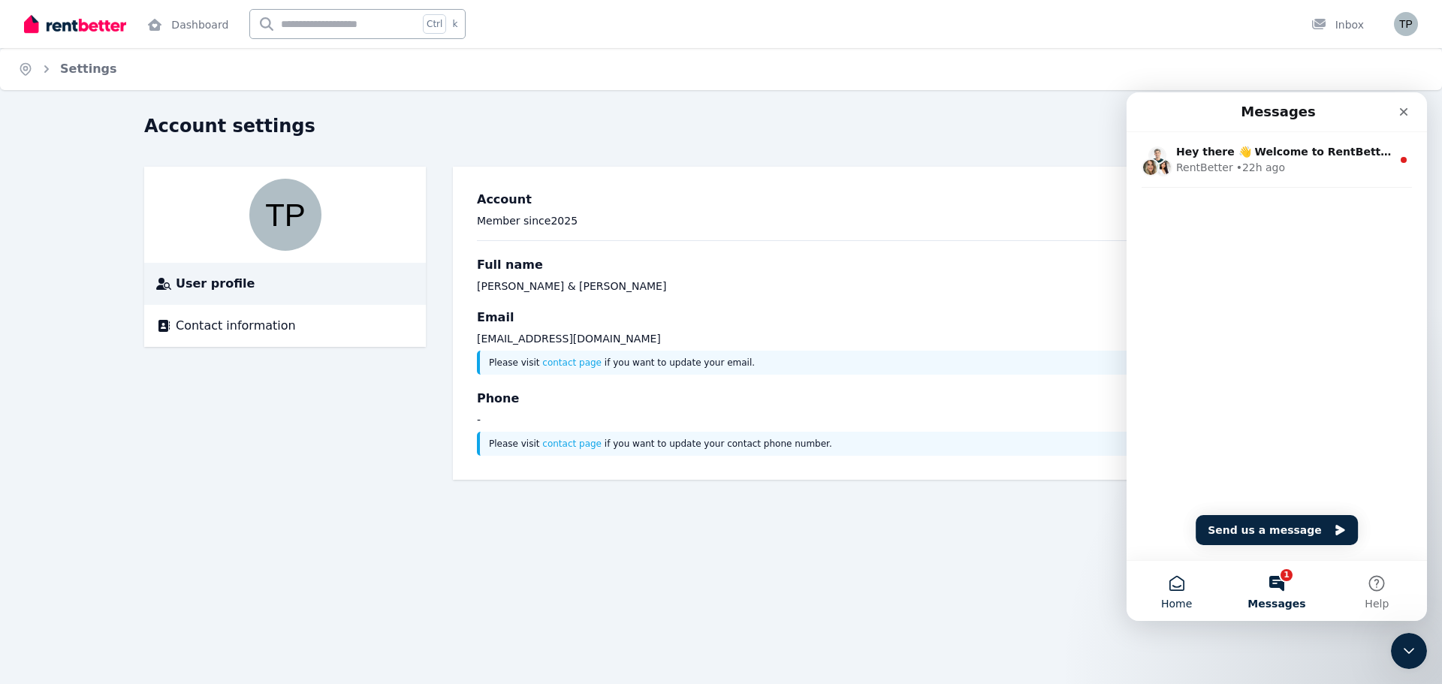
click at [1176, 595] on button "Home" at bounding box center [1176, 591] width 100 height 60
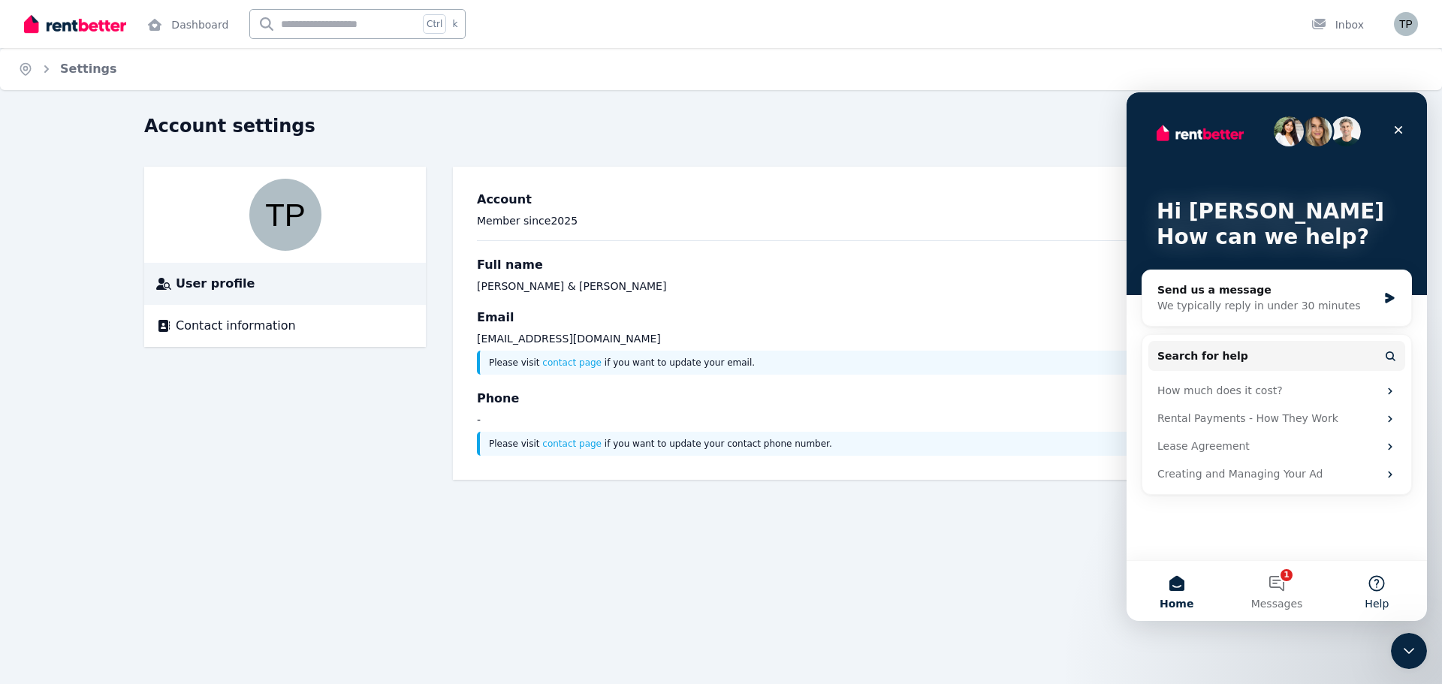
click at [1380, 589] on button "Help" at bounding box center [1377, 591] width 100 height 60
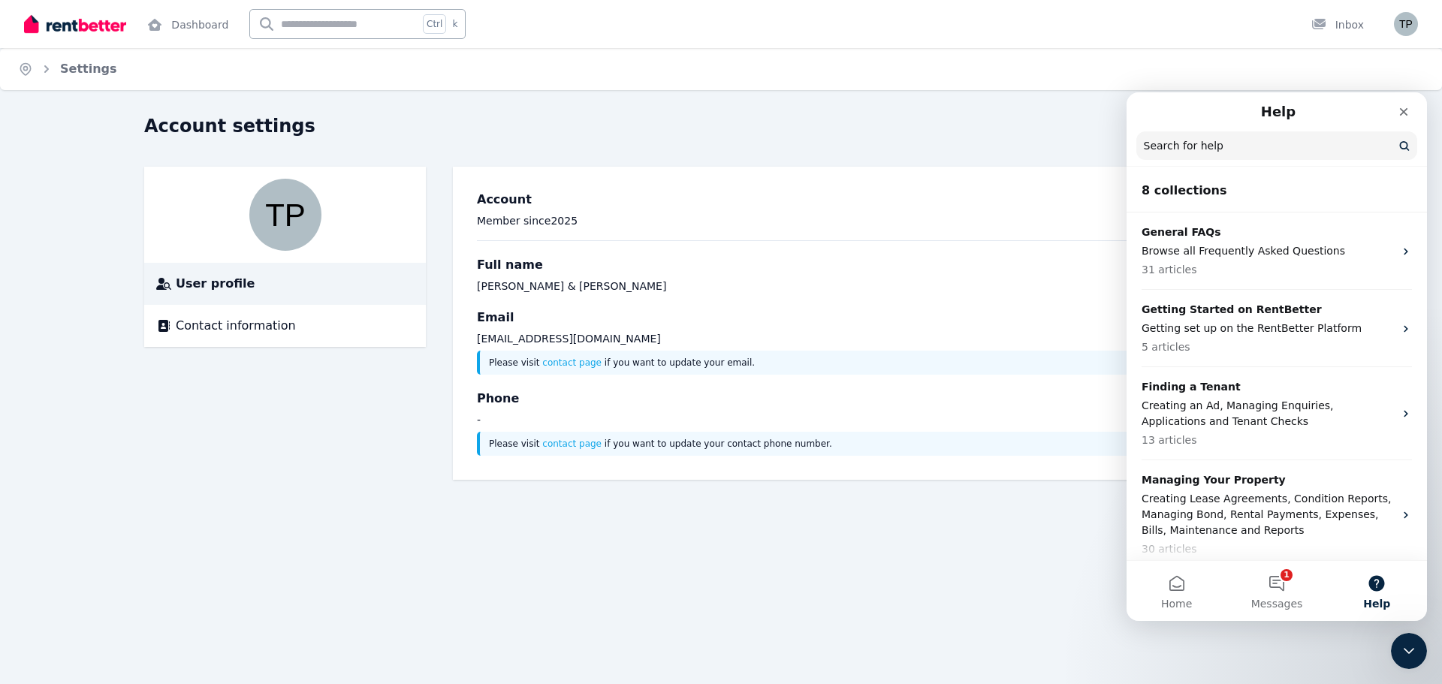
click at [1205, 147] on input "Search for help" at bounding box center [1276, 145] width 281 height 29
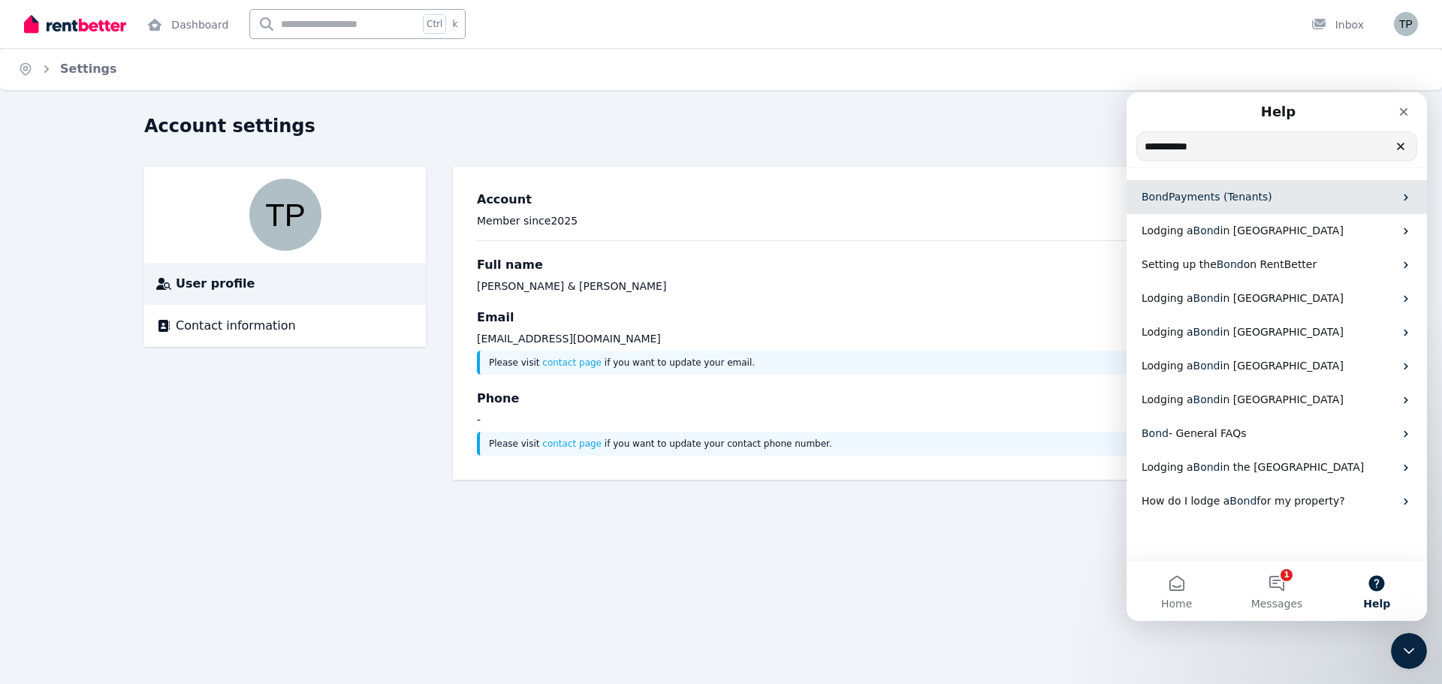
type input "**********"
click at [1219, 194] on span "Payments (Tenants)" at bounding box center [1220, 197] width 104 height 12
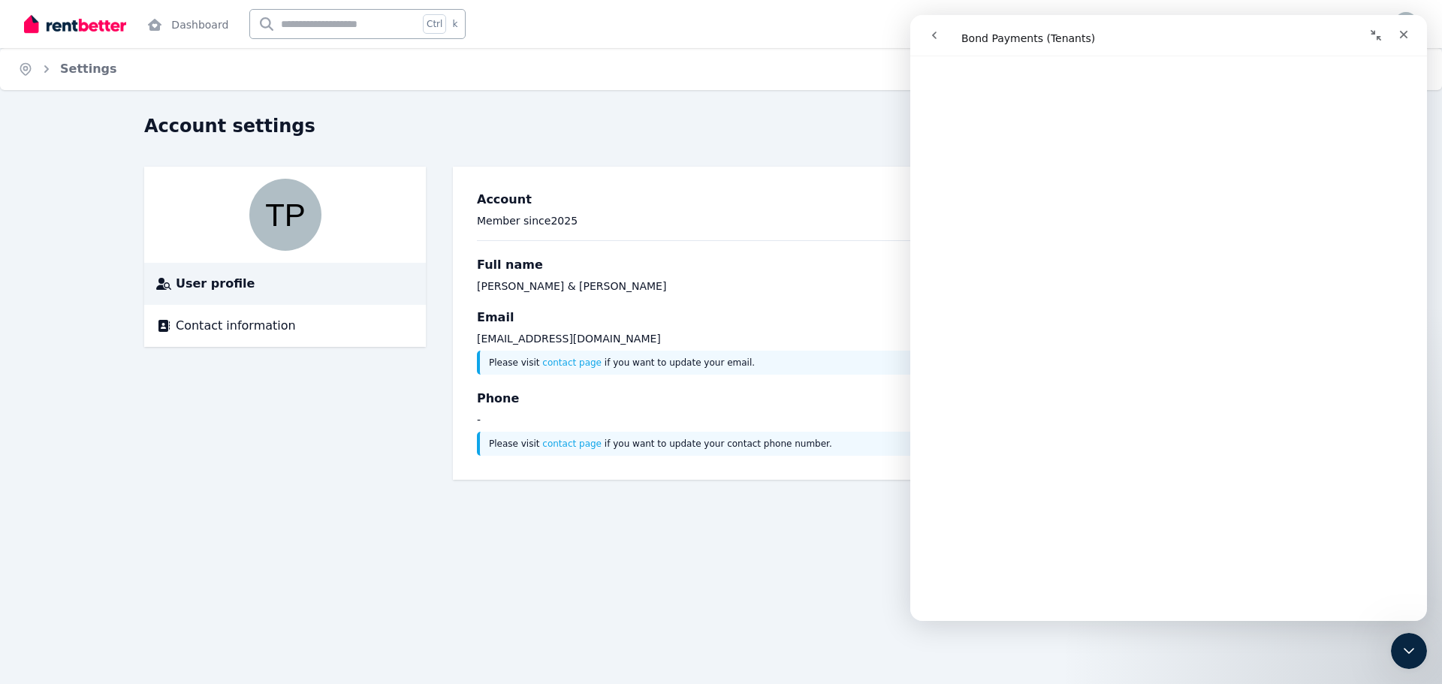
scroll to position [1126, 0]
click at [196, 30] on link "Dashboard" at bounding box center [187, 24] width 87 height 48
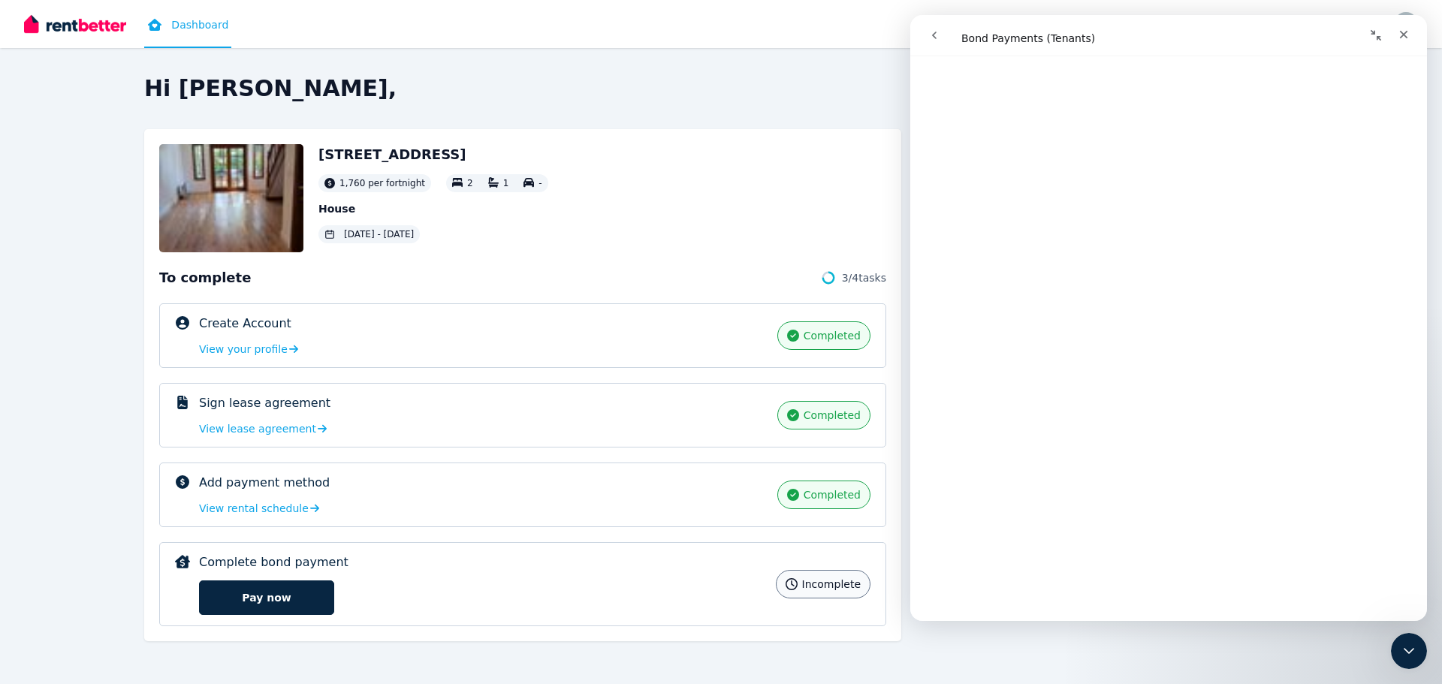
scroll to position [1126, 0]
click at [772, 91] on h2 "Hi [PERSON_NAME]," at bounding box center [720, 88] width 1153 height 27
click at [1406, 37] on icon "Close" at bounding box center [1404, 35] width 8 height 8
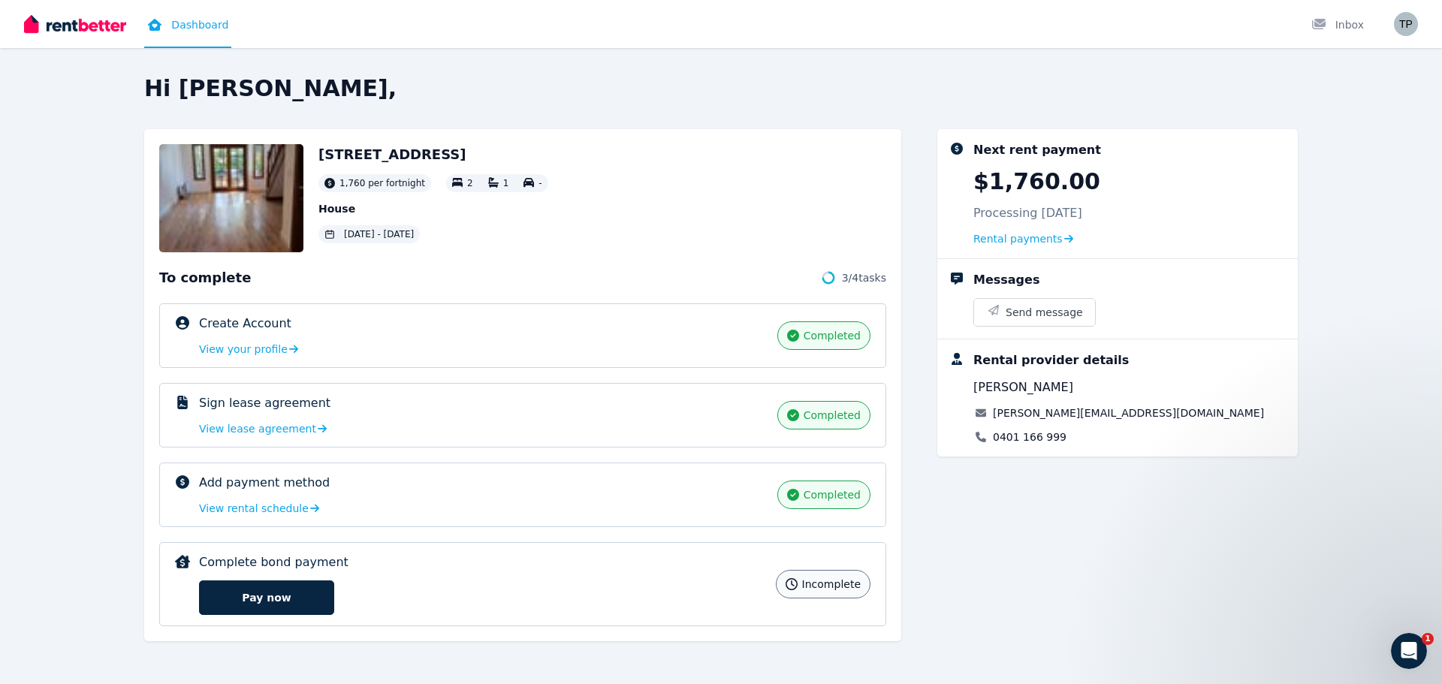
scroll to position [0, 0]
click at [1405, 31] on img "button" at bounding box center [1406, 24] width 24 height 24
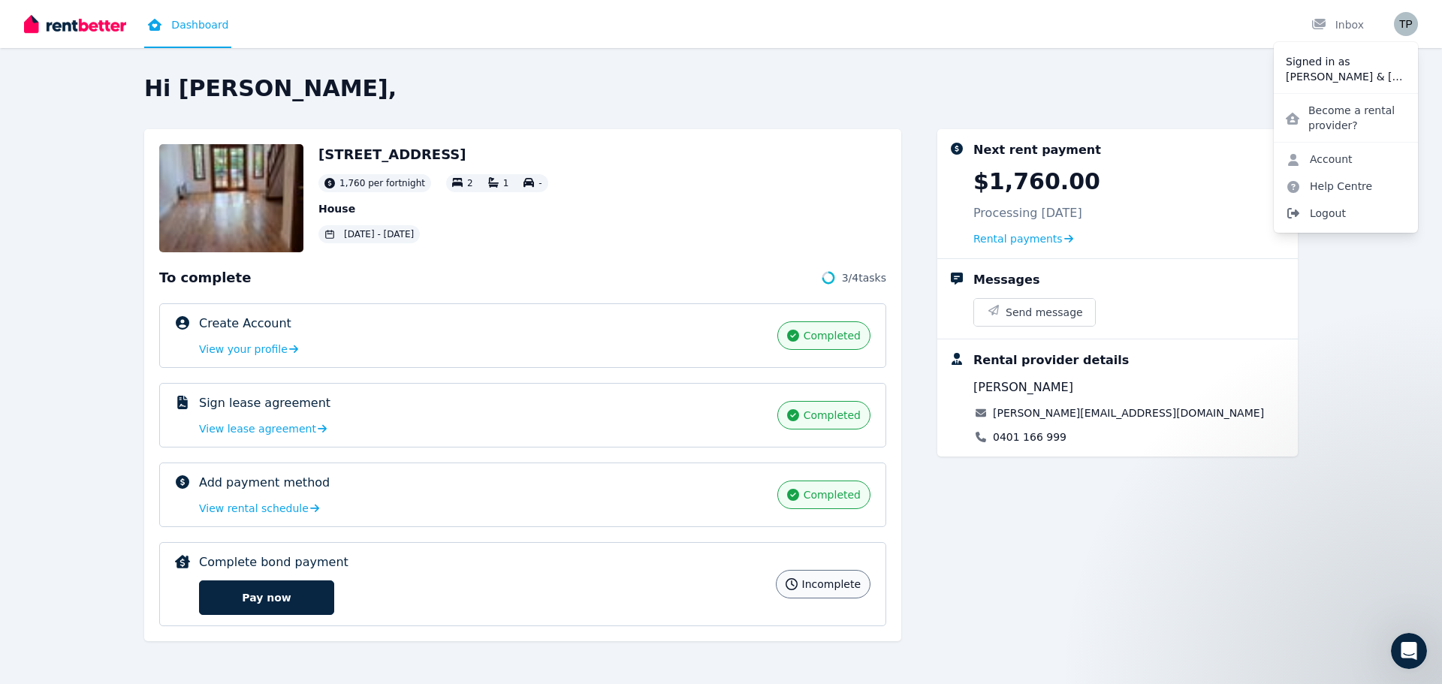
click at [1338, 215] on span "Logout" at bounding box center [1345, 213] width 144 height 27
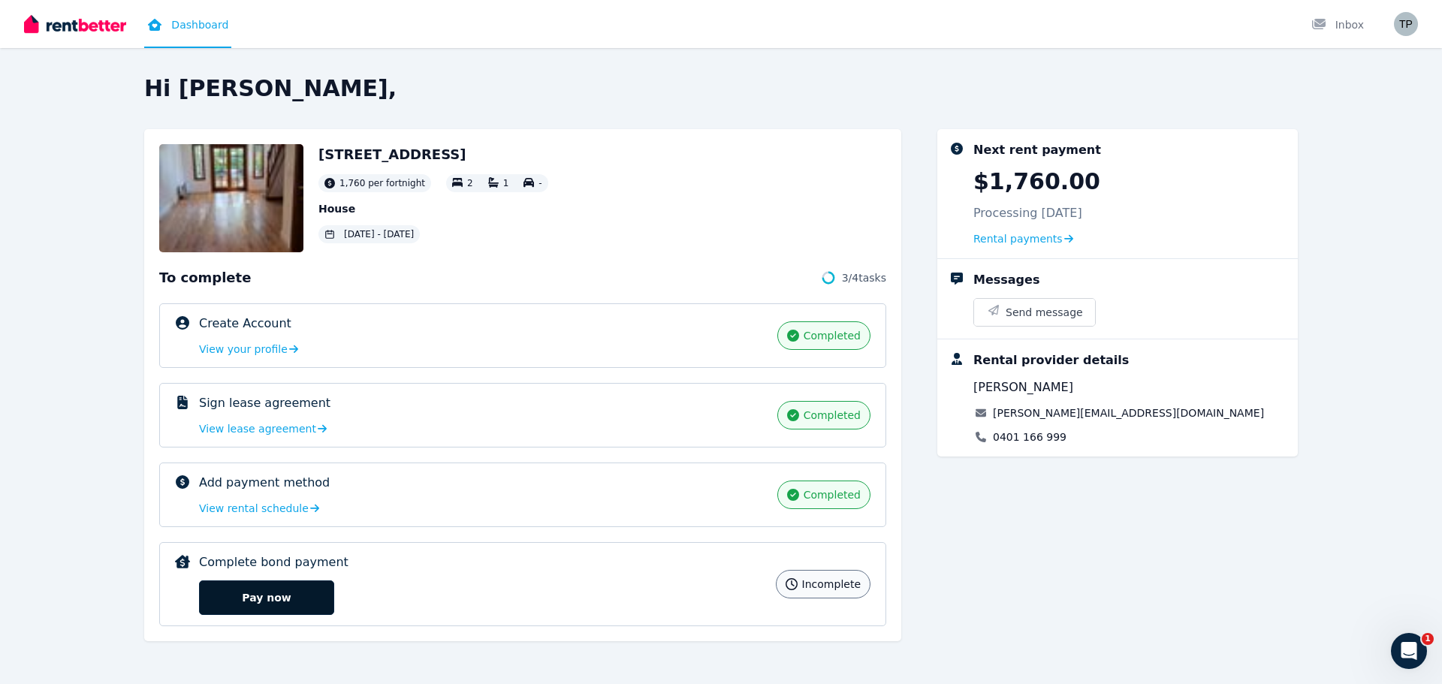
click at [297, 596] on button "Pay now" at bounding box center [266, 597] width 135 height 35
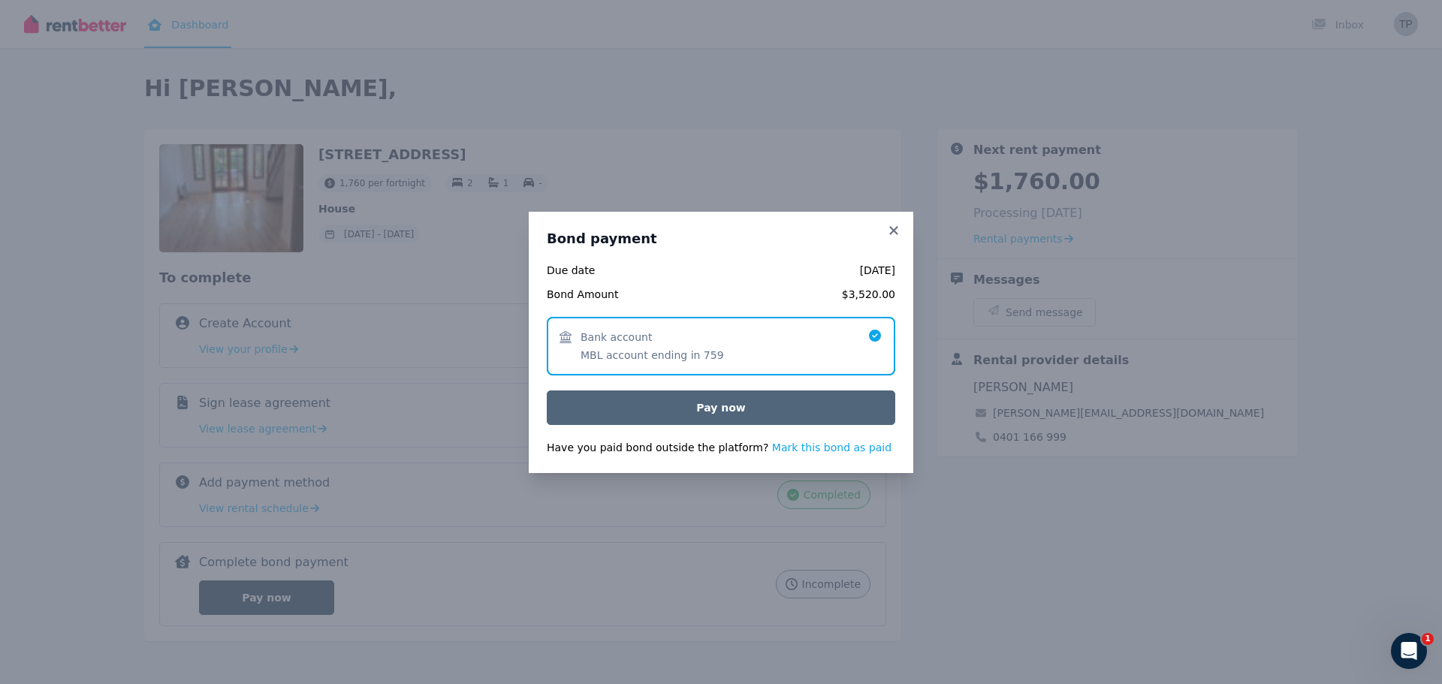
click at [714, 409] on button "Pay now" at bounding box center [721, 407] width 348 height 35
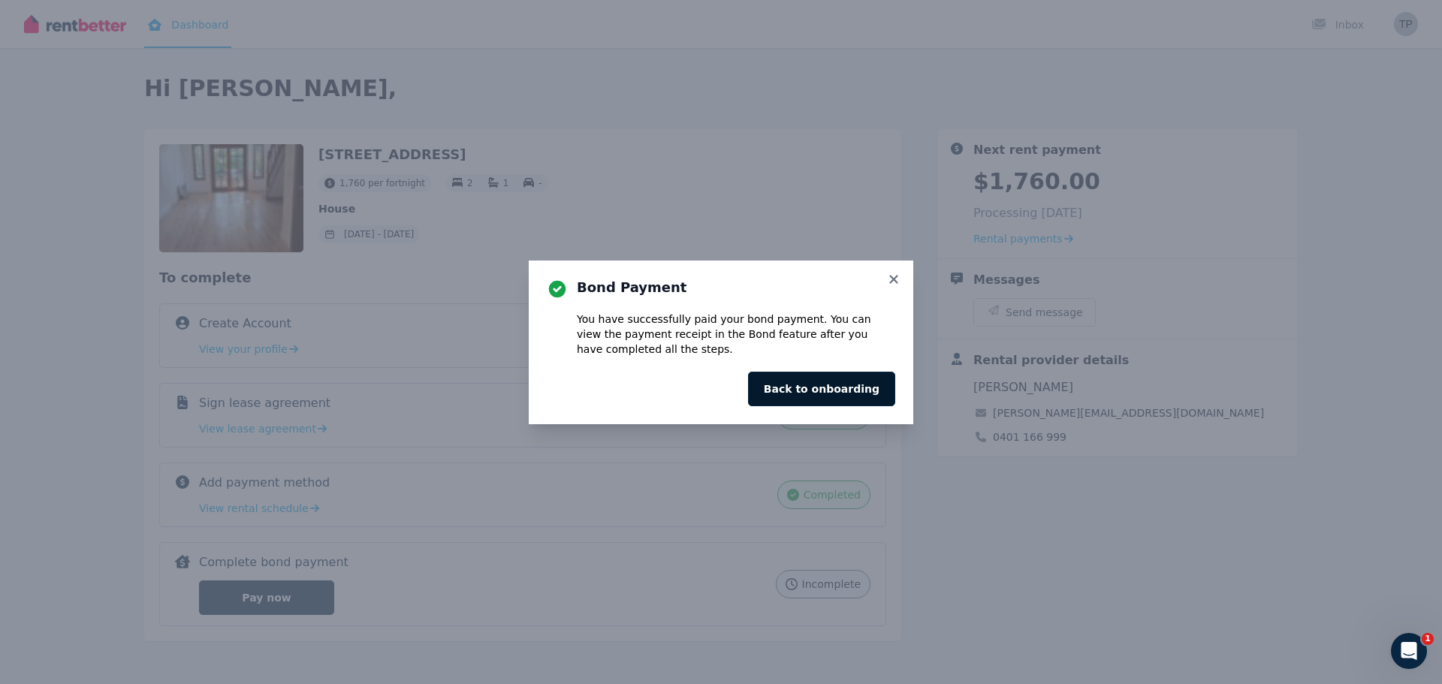
click at [842, 388] on button "Back to onboarding" at bounding box center [821, 389] width 147 height 35
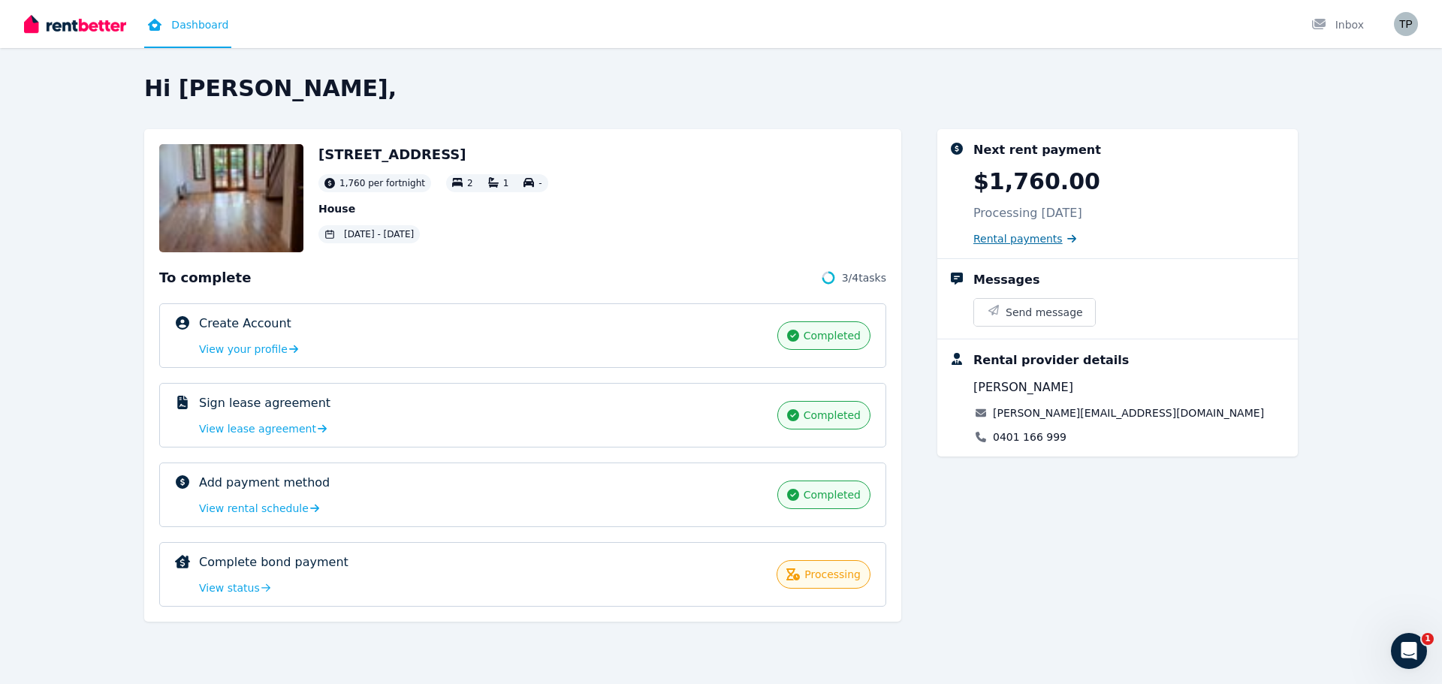
click at [1026, 238] on span "Rental payments" at bounding box center [1017, 238] width 89 height 15
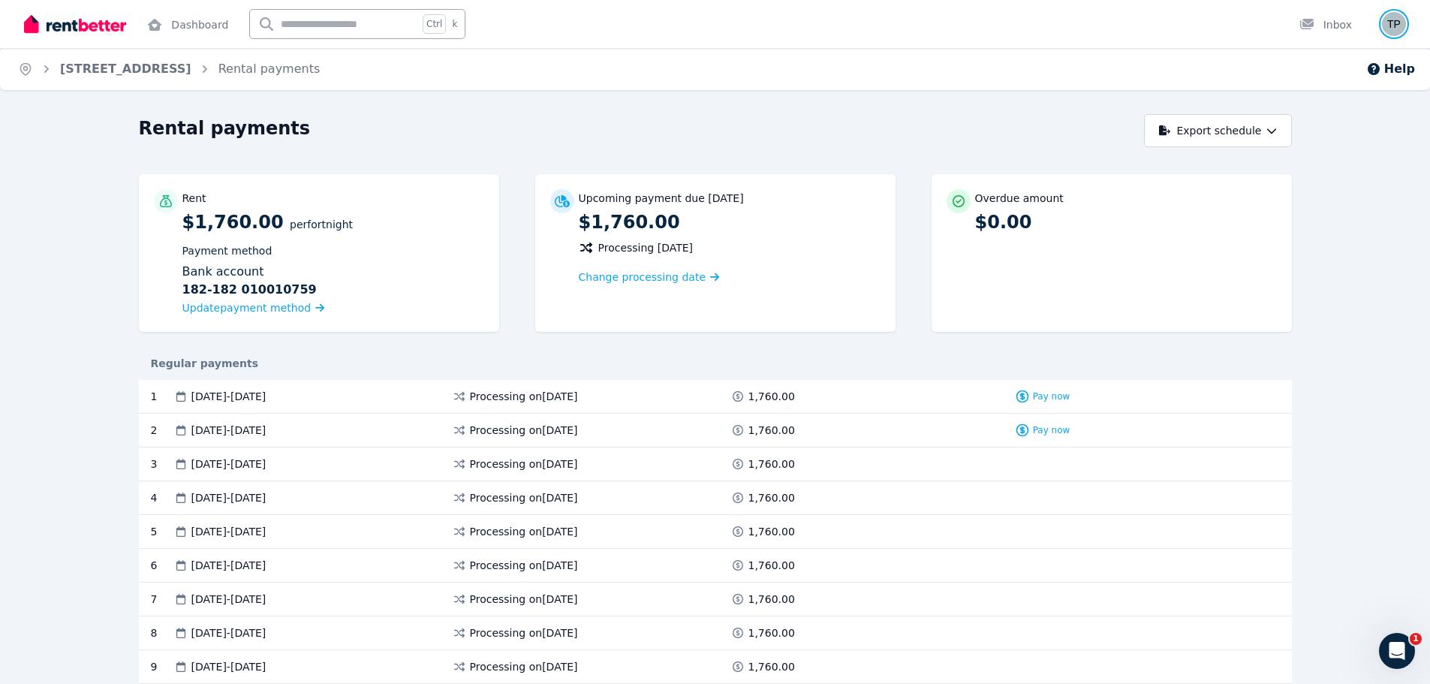
click at [1394, 30] on img "button" at bounding box center [1394, 24] width 24 height 24
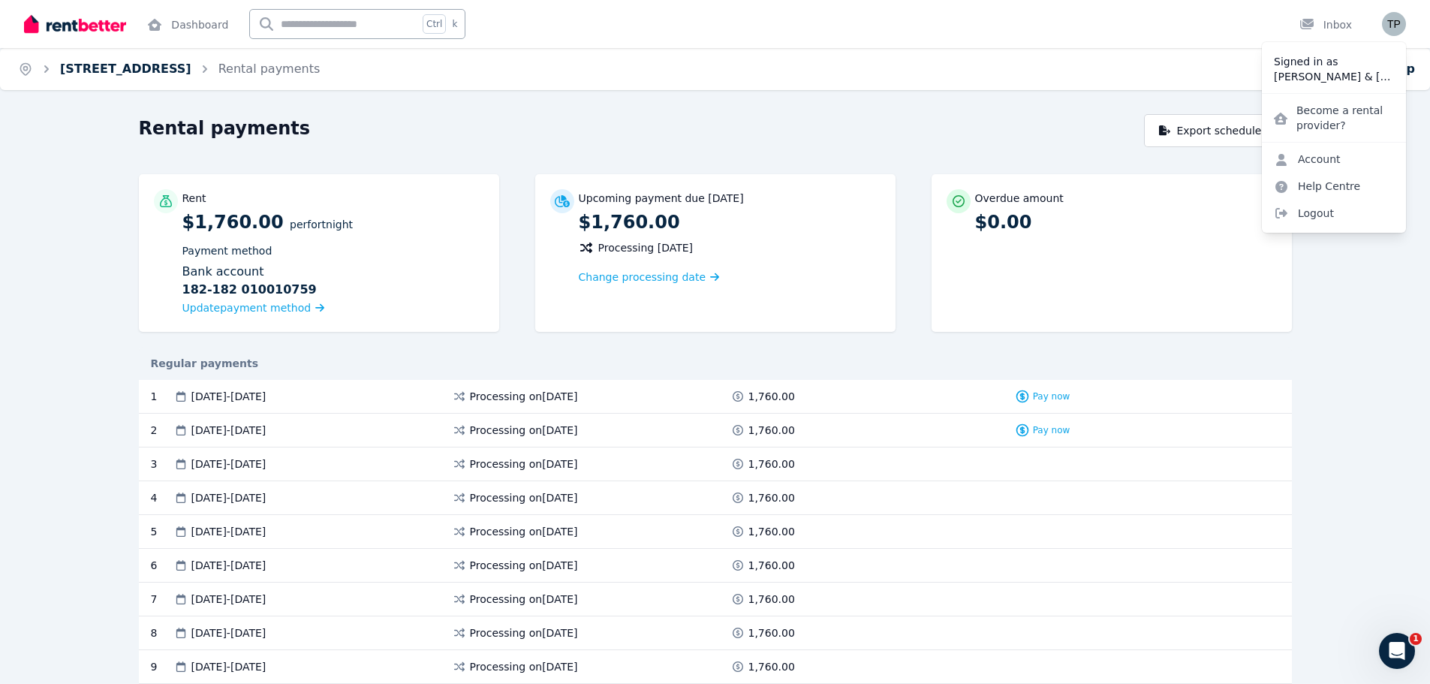
click at [171, 72] on link "[STREET_ADDRESS]" at bounding box center [125, 69] width 131 height 14
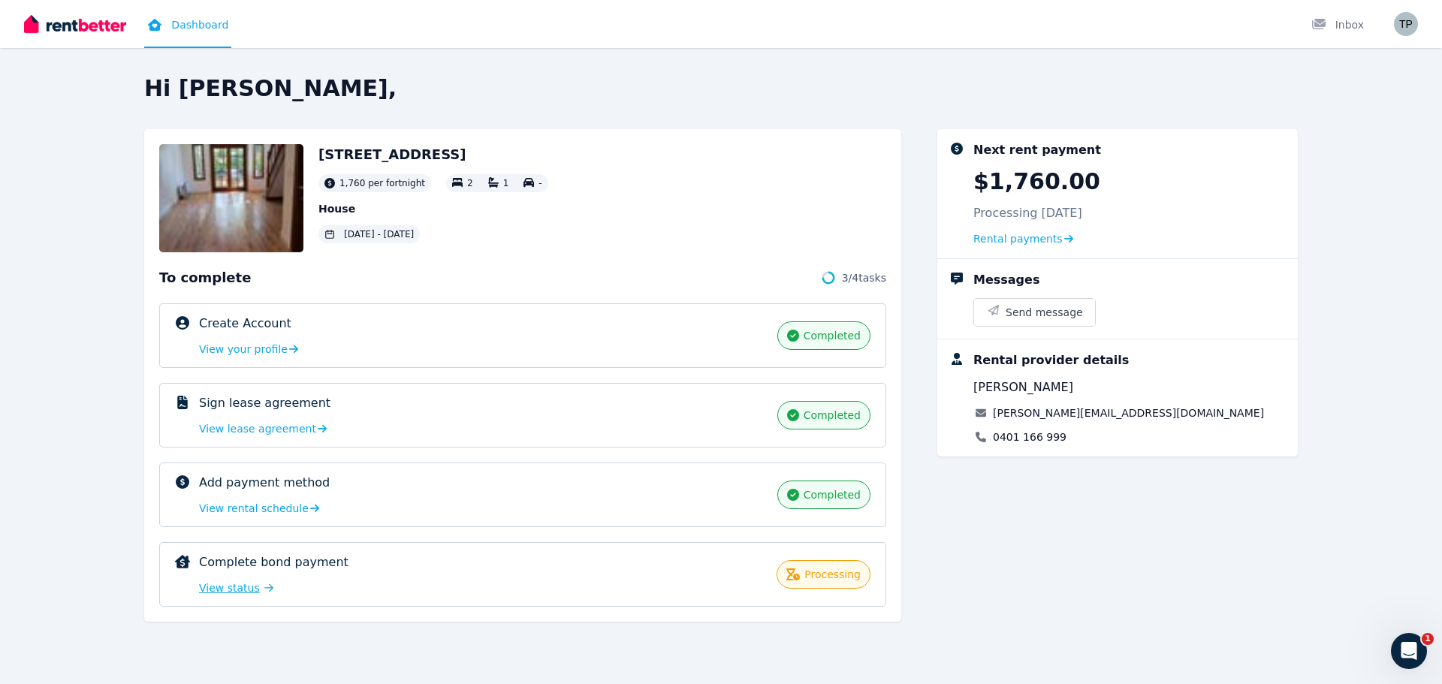
click at [213, 589] on span "View status" at bounding box center [229, 587] width 61 height 15
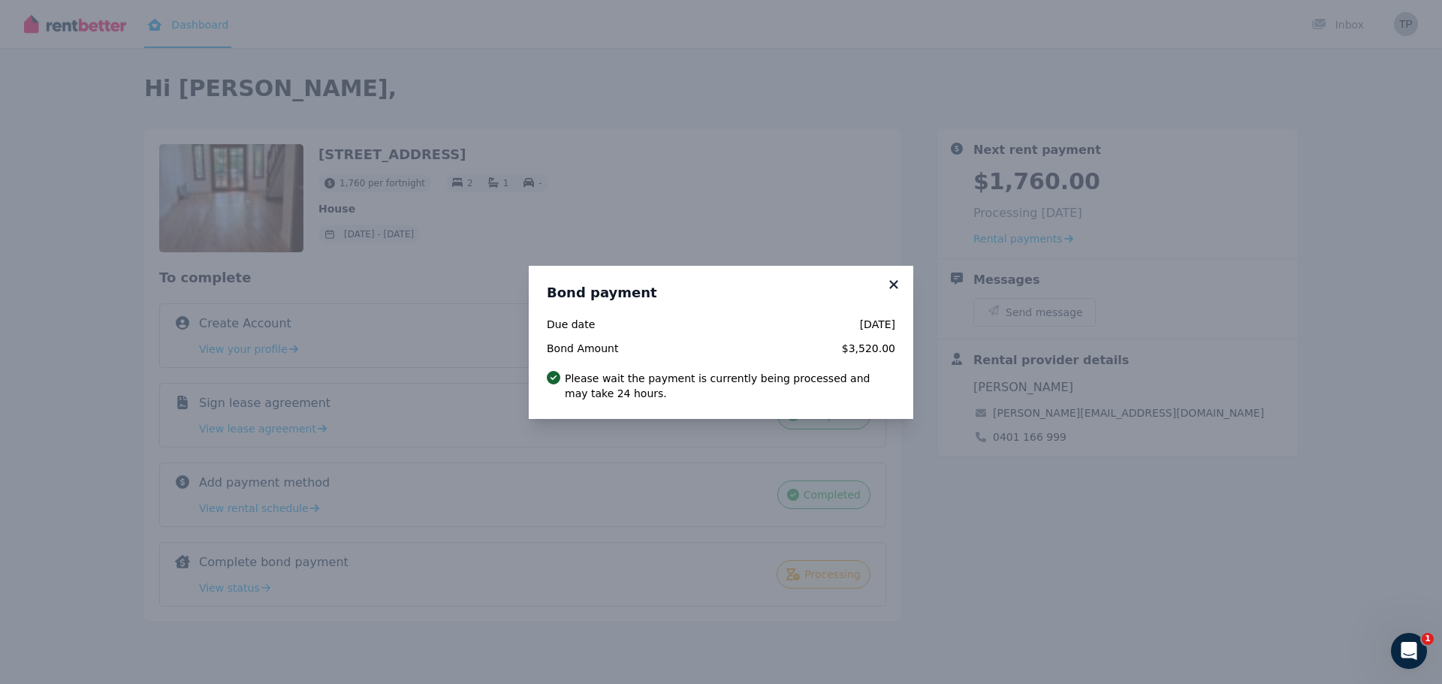
click at [896, 278] on icon at bounding box center [893, 285] width 15 height 14
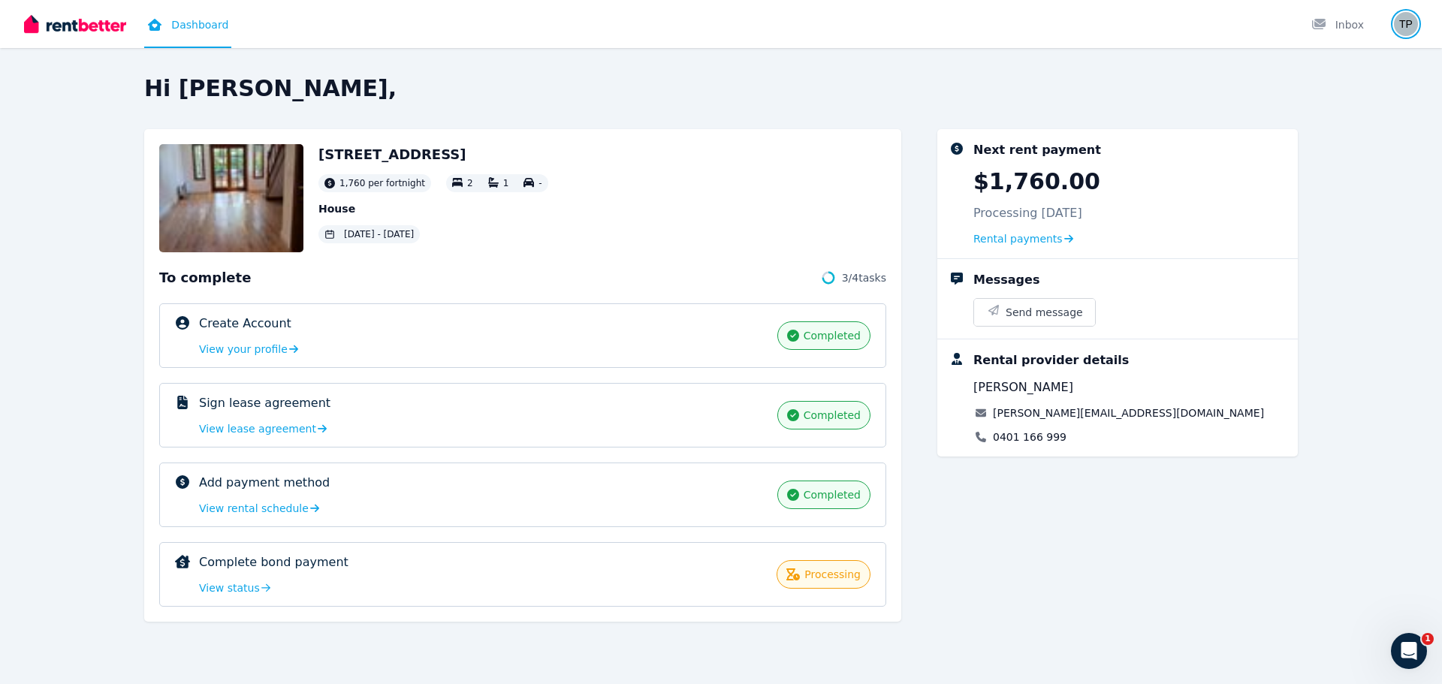
click at [1409, 31] on img "button" at bounding box center [1406, 24] width 24 height 24
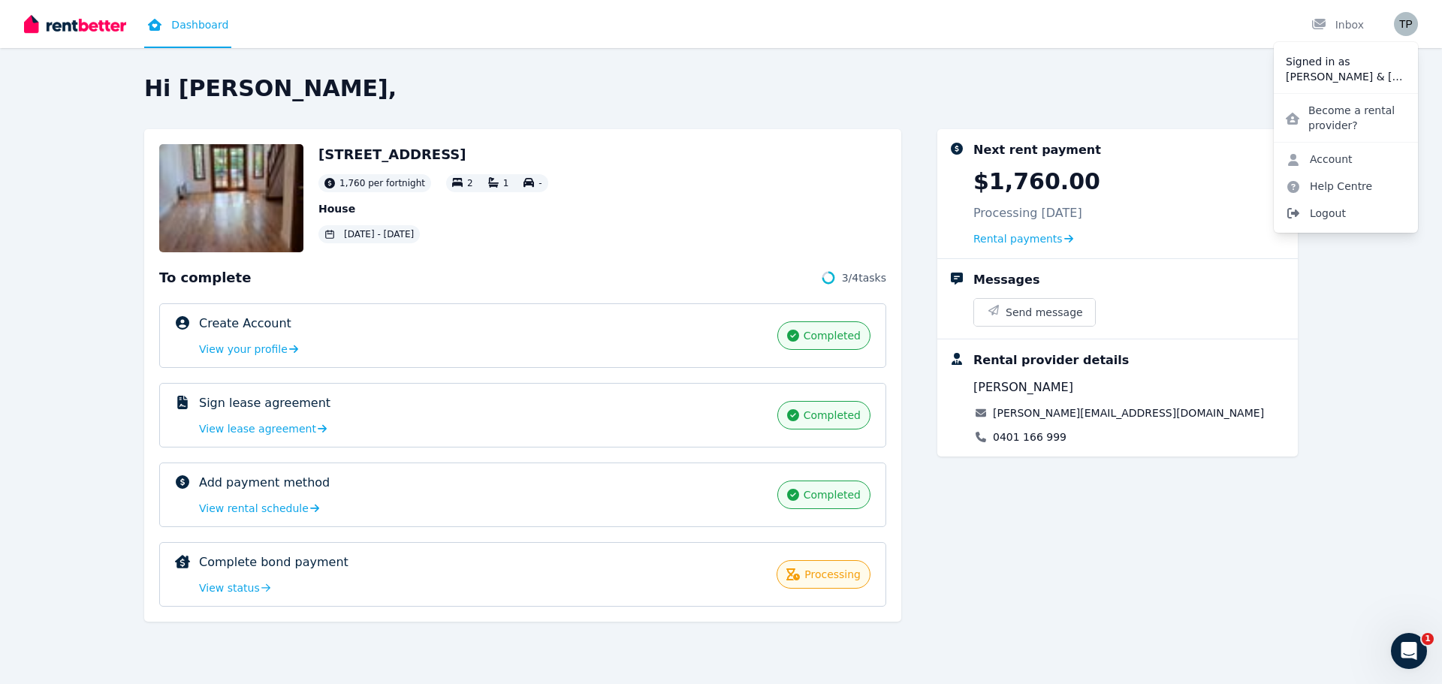
click at [1328, 219] on span "Logout" at bounding box center [1345, 213] width 144 height 27
